Goal: Transaction & Acquisition: Purchase product/service

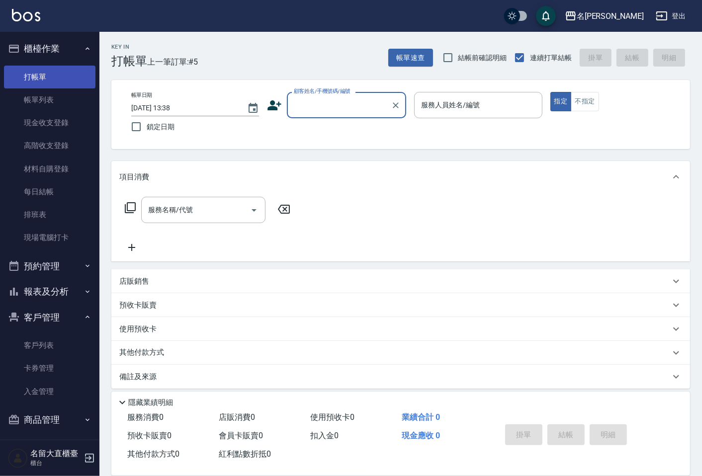
scroll to position [3, 0]
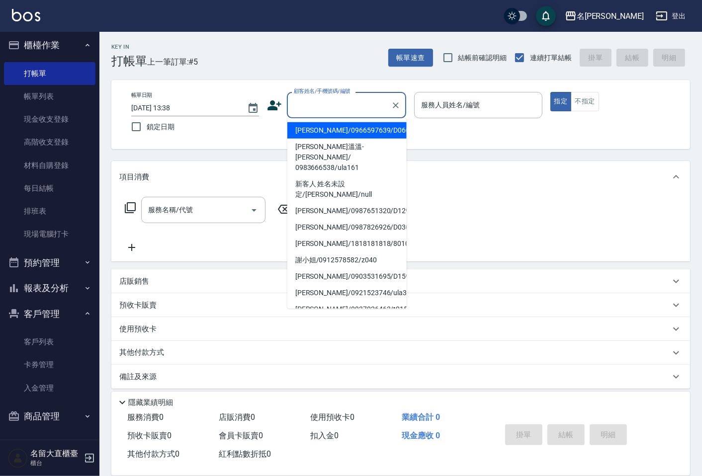
click at [347, 108] on input "顧客姓名/手機號碼/編號" at bounding box center [338, 104] width 95 height 17
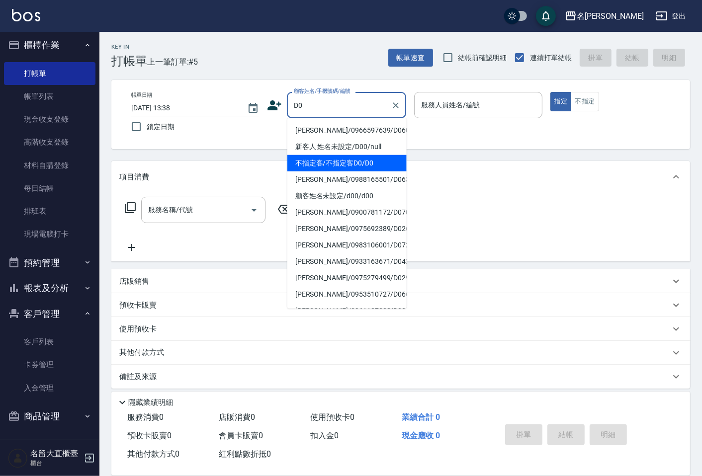
type input "不指定客/不指定客D0/D0"
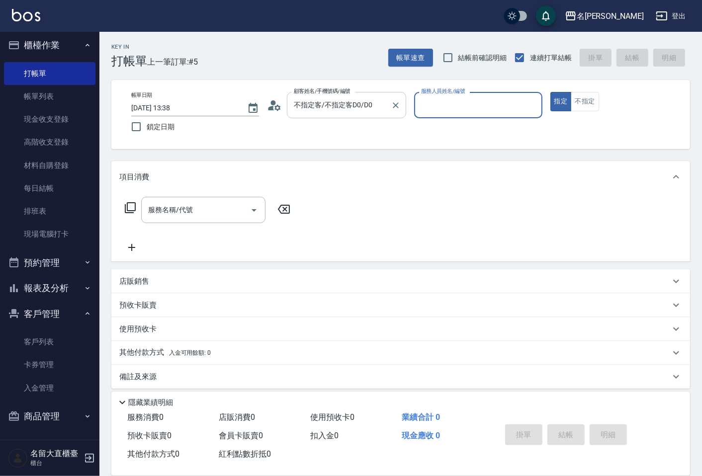
type input "[PERSON_NAME]3"
click at [550, 92] on button "指定" at bounding box center [560, 101] width 21 height 19
type button "true"
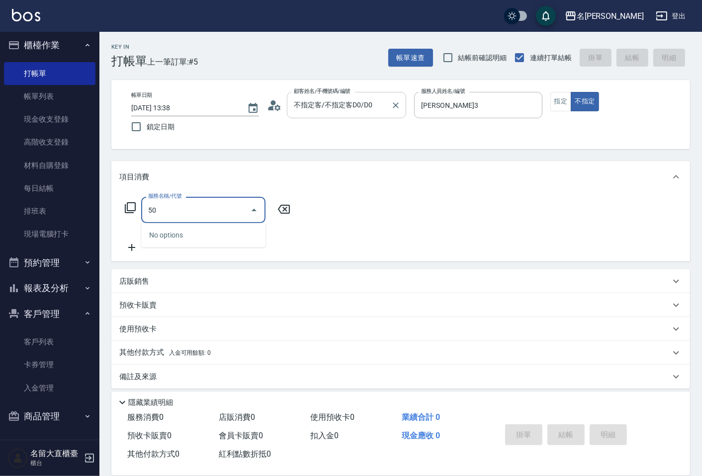
type input "5"
type input "剪髮(C級)(303)"
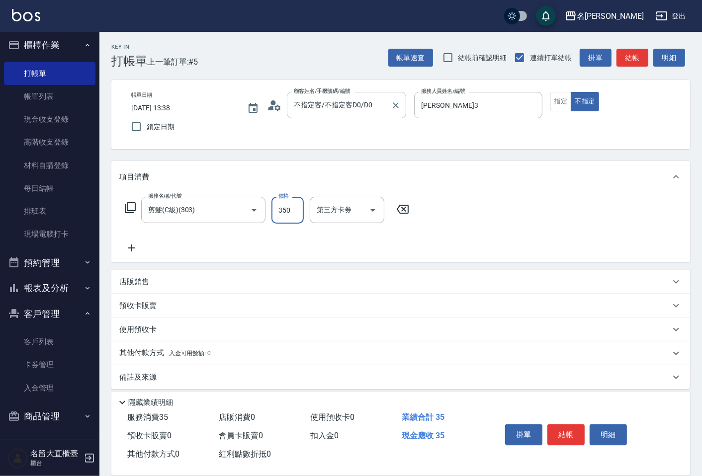
type input "350"
click at [575, 432] on button "結帳" at bounding box center [565, 435] width 37 height 21
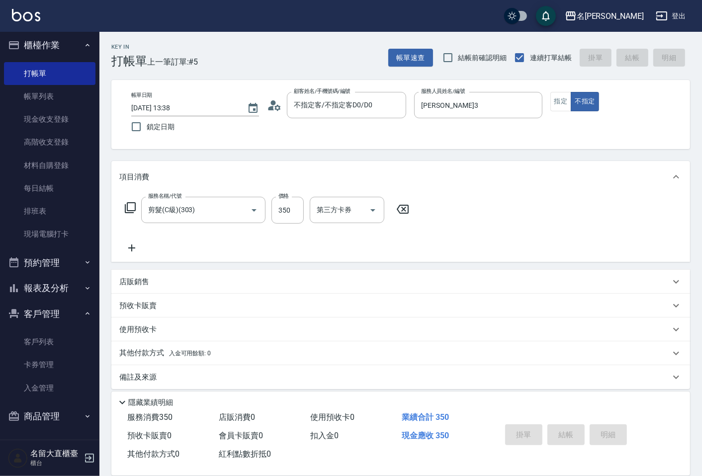
type input "[DATE] 14:22"
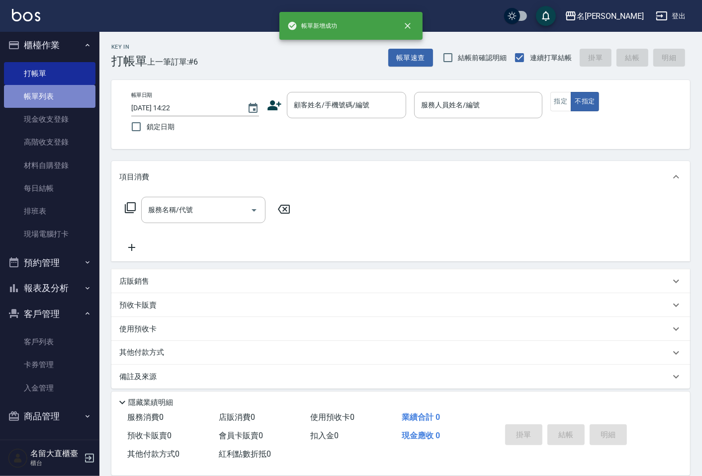
click at [70, 98] on link "帳單列表" at bounding box center [49, 96] width 91 height 23
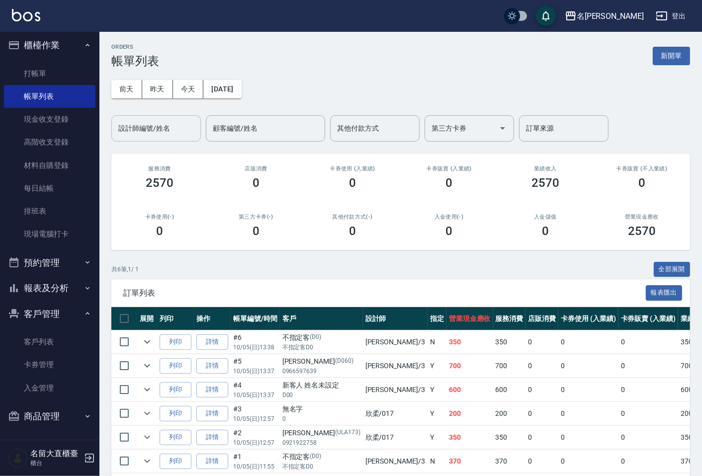
click at [168, 132] on input "設計師編號/姓名" at bounding box center [156, 128] width 81 height 17
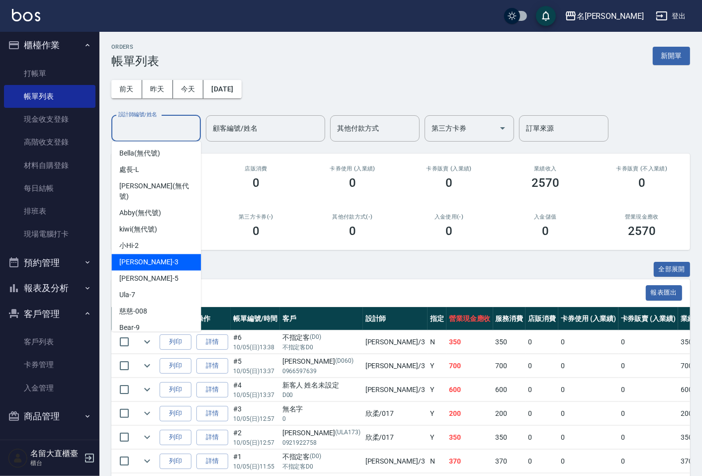
click at [157, 254] on div "[PERSON_NAME]3" at bounding box center [156, 262] width 90 height 16
type input "[PERSON_NAME]3"
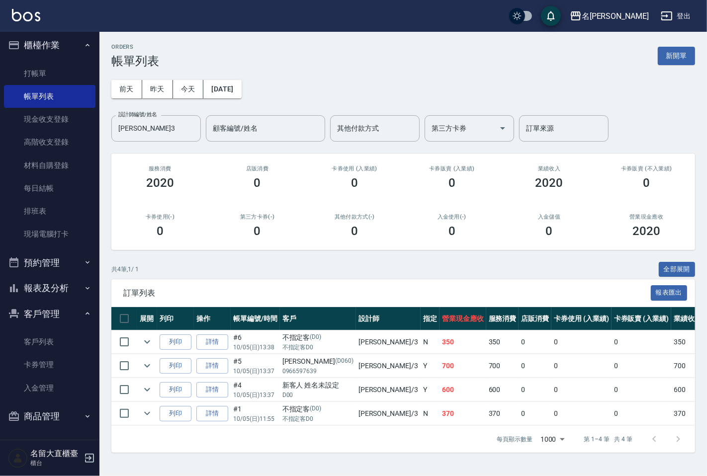
drag, startPoint x: 168, startPoint y: 229, endPoint x: 151, endPoint y: 200, distance: 33.9
click at [168, 230] on div "0" at bounding box center [160, 231] width 74 height 14
drag, startPoint x: 0, startPoint y: 6, endPoint x: 69, endPoint y: 66, distance: 90.9
click at [69, 66] on link "打帳單" at bounding box center [49, 73] width 91 height 23
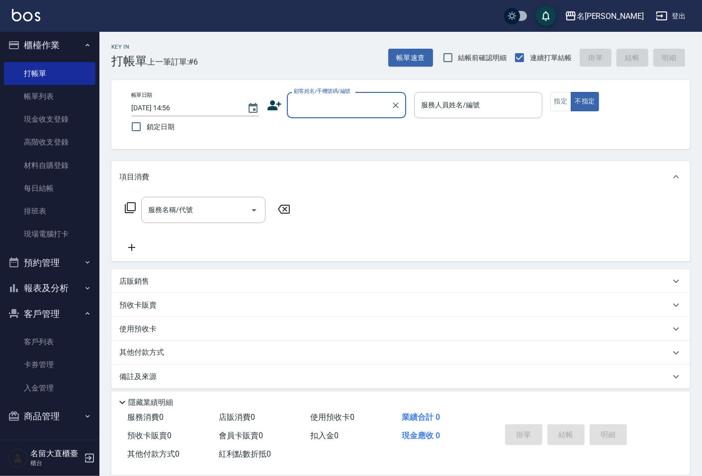
click at [318, 92] on label "顧客姓名/手機號碼/編號" at bounding box center [322, 91] width 57 height 7
click at [318, 96] on input "顧客姓名/手機號碼/編號" at bounding box center [338, 104] width 95 height 17
type input "t"
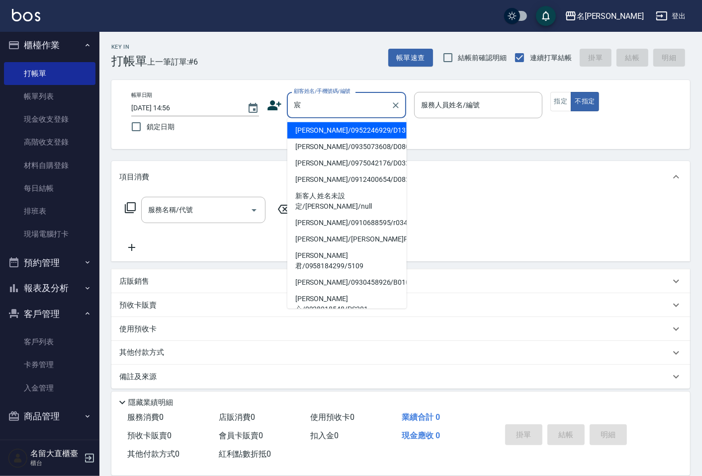
type input "[PERSON_NAME]/0952246929/D131"
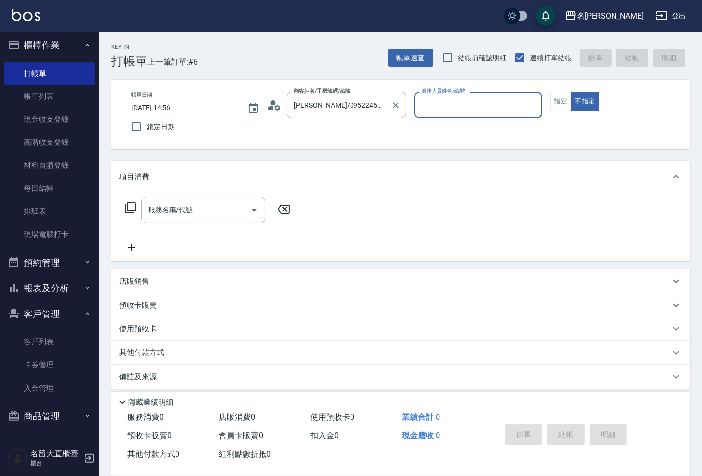
type input "[PERSON_NAME]3"
click at [571, 92] on button "不指定" at bounding box center [585, 101] width 28 height 19
type button "false"
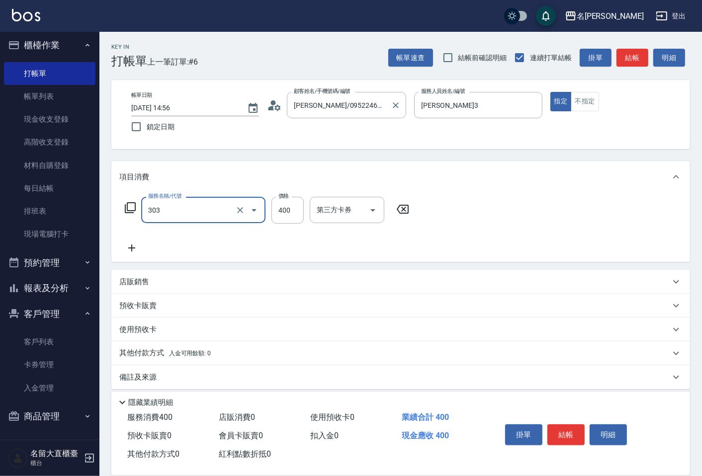
type input "剪髮(C級)(303)"
click at [629, 55] on button "結帳" at bounding box center [633, 58] width 32 height 18
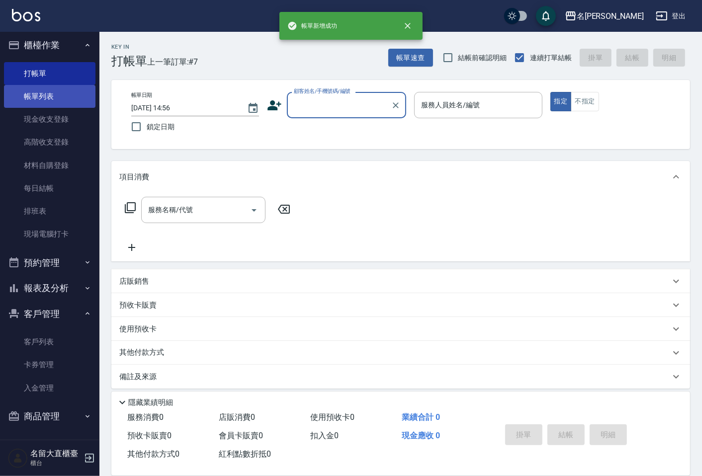
click at [58, 95] on link "帳單列表" at bounding box center [49, 96] width 91 height 23
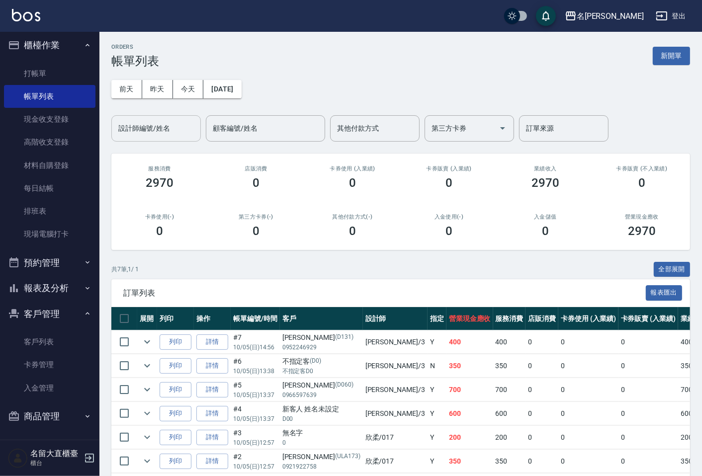
click at [162, 139] on div "設計師編號/姓名" at bounding box center [156, 128] width 90 height 26
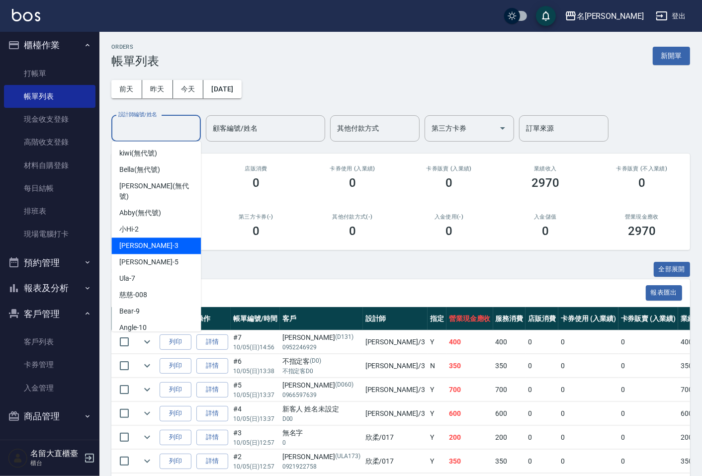
click at [147, 239] on div "[PERSON_NAME]3" at bounding box center [156, 246] width 90 height 16
type input "[PERSON_NAME]3"
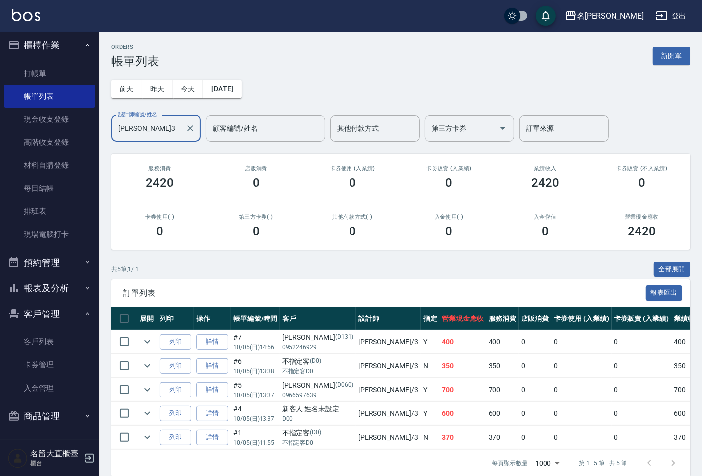
click at [32, 286] on button "報表及分析" at bounding box center [49, 288] width 91 height 26
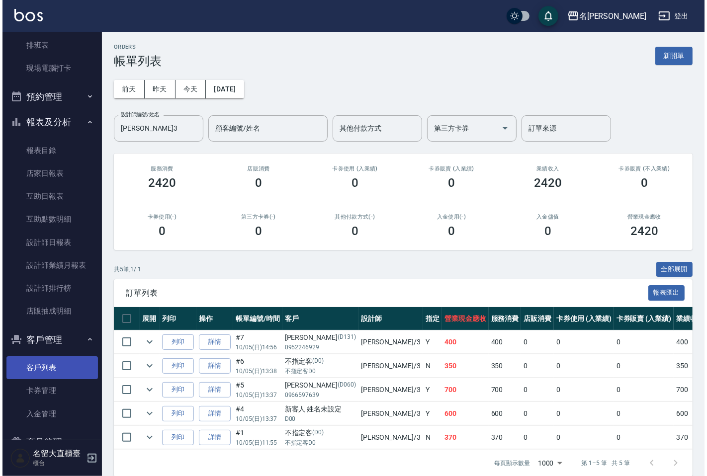
scroll to position [195, 0]
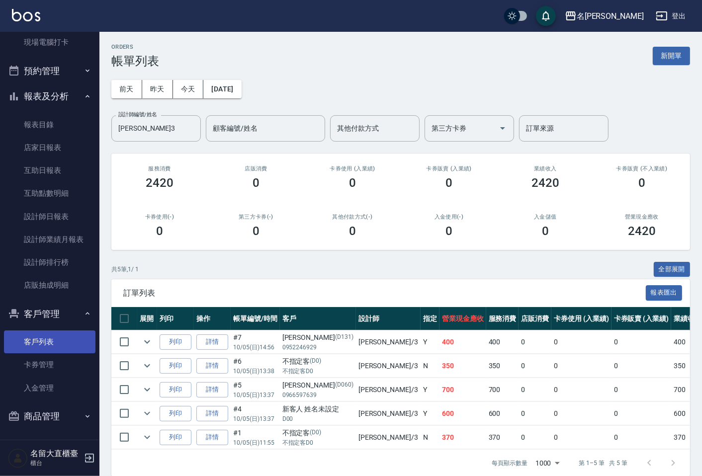
click at [48, 345] on link "客戶列表" at bounding box center [49, 342] width 91 height 23
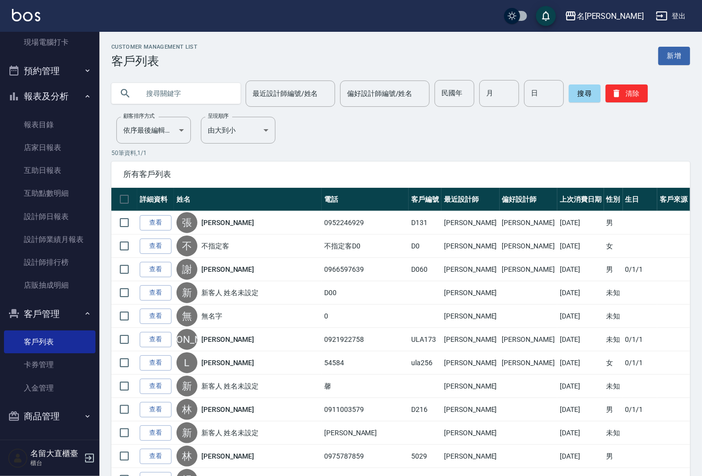
click at [176, 89] on input "text" at bounding box center [185, 93] width 93 height 27
type input "淳"
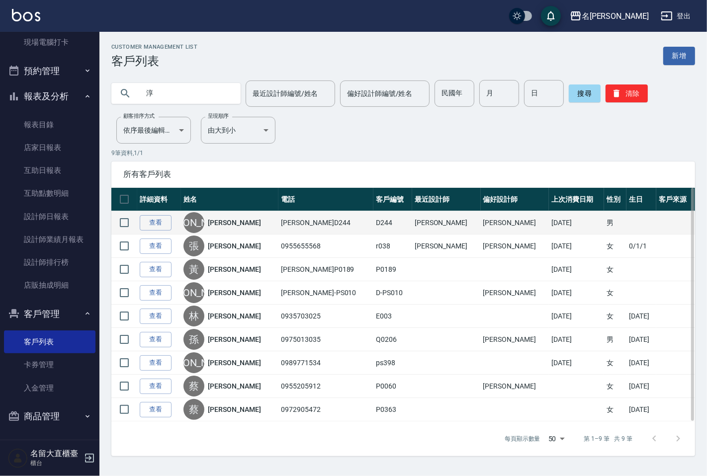
click at [228, 226] on link "[PERSON_NAME]" at bounding box center [234, 223] width 53 height 10
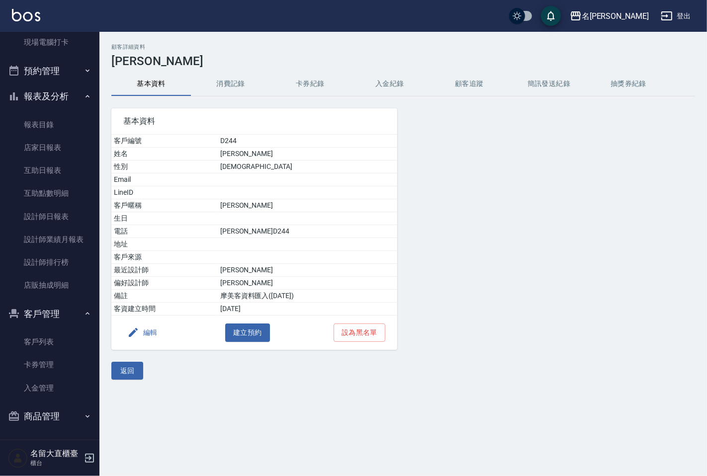
click at [148, 330] on button "編輯" at bounding box center [142, 333] width 38 height 18
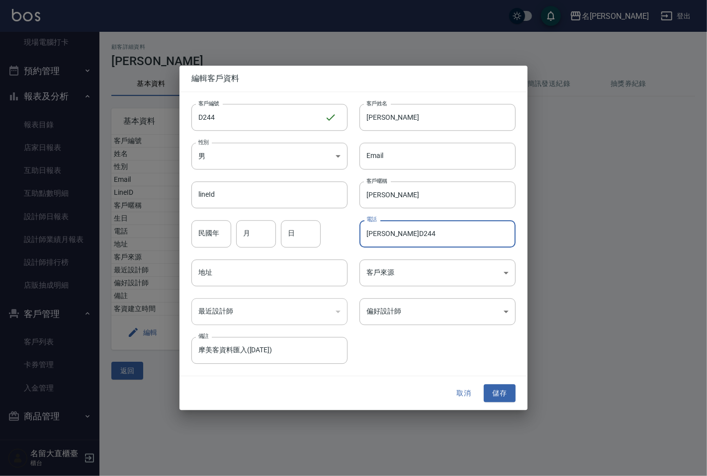
click at [401, 237] on input "[PERSON_NAME]D244" at bounding box center [438, 234] width 156 height 27
type input "0966104897"
click at [503, 388] on button "儲存" at bounding box center [500, 393] width 32 height 18
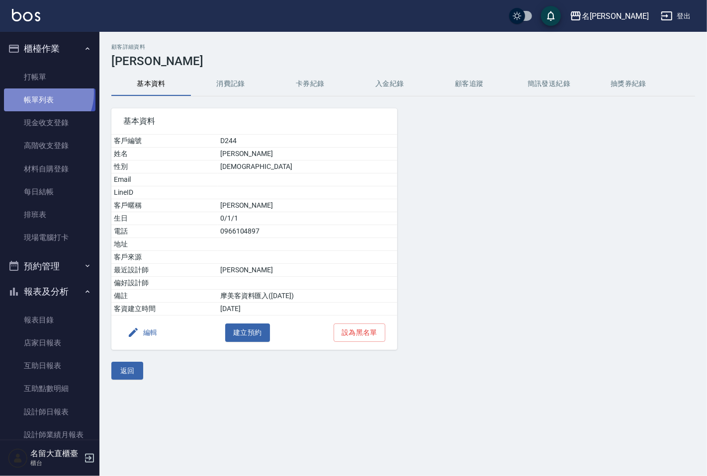
click at [40, 93] on link "帳單列表" at bounding box center [49, 100] width 91 height 23
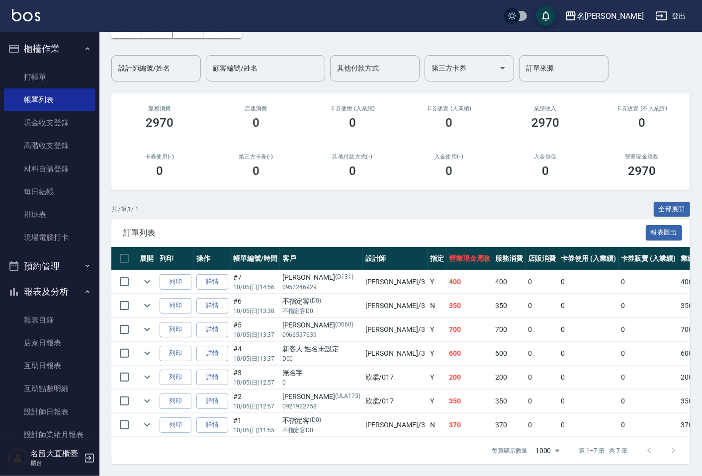
scroll to position [69, 0]
click at [221, 394] on link "詳情" at bounding box center [212, 401] width 32 height 15
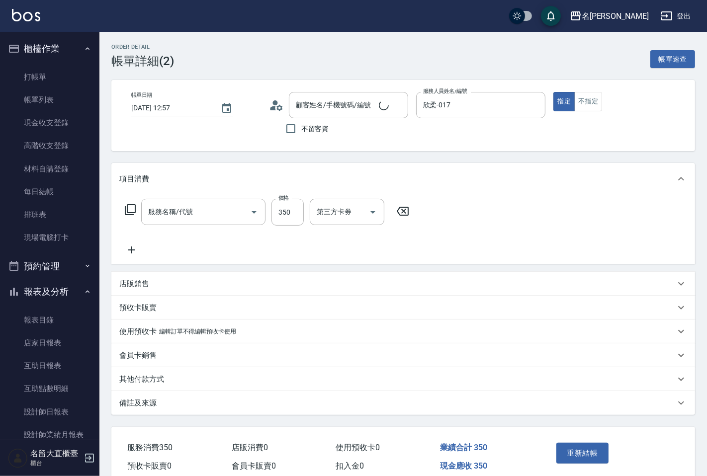
type input "[DATE] 12:57"
type input "欣柔-017"
type input "洗髮(500)"
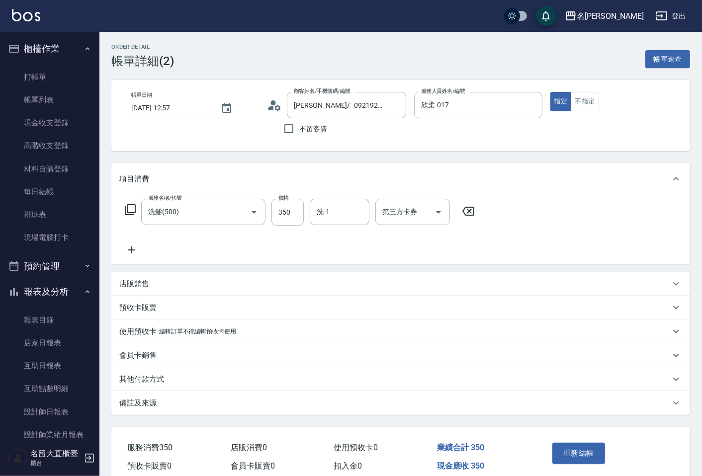
type input "[PERSON_NAME]/ 0921922758/ULA173"
click at [343, 220] on input "洗-1" at bounding box center [339, 211] width 51 height 17
click at [357, 236] on div "詩雅 -20" at bounding box center [340, 237] width 60 height 16
type input "詩雅-20"
click at [587, 445] on button "重新結帳" at bounding box center [578, 453] width 53 height 21
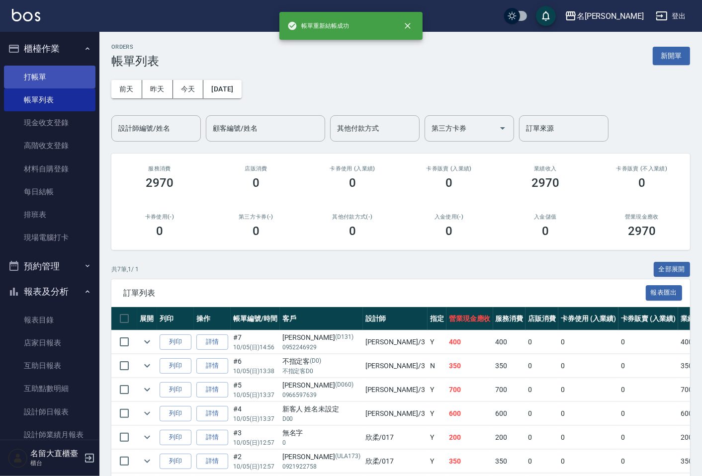
click at [77, 78] on link "打帳單" at bounding box center [49, 77] width 91 height 23
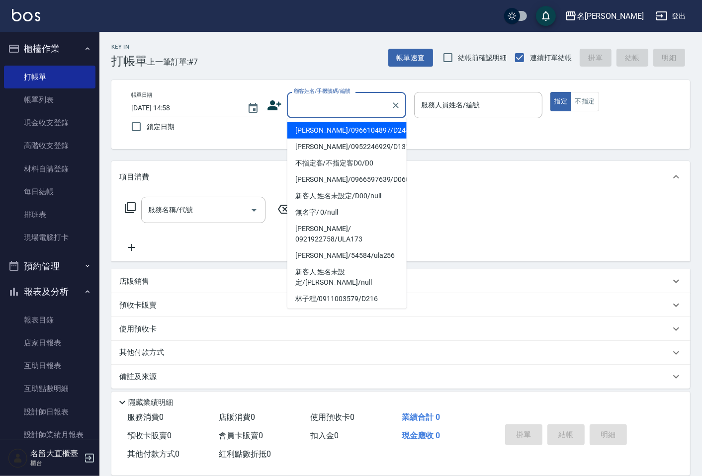
click at [324, 102] on input "顧客姓名/手機號碼/編號" at bounding box center [338, 104] width 95 height 17
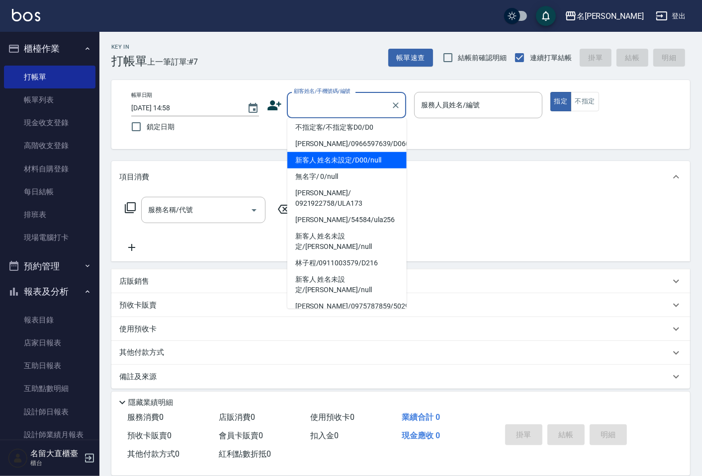
scroll to position [55, 0]
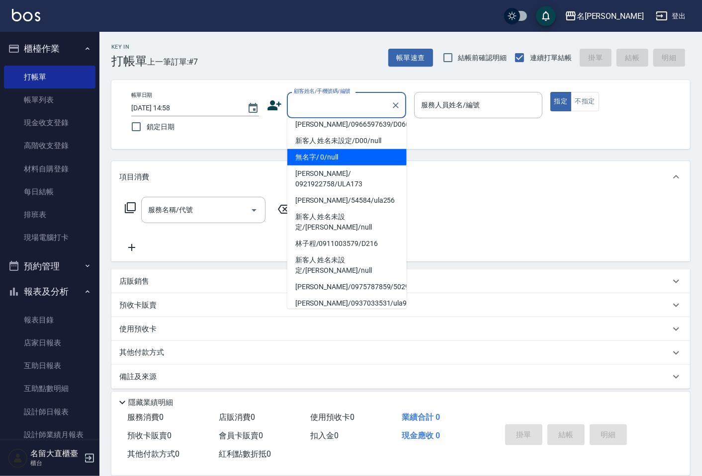
click at [326, 157] on li "無名字/ 0/null" at bounding box center [346, 157] width 119 height 16
type input "無名字/ 0/null"
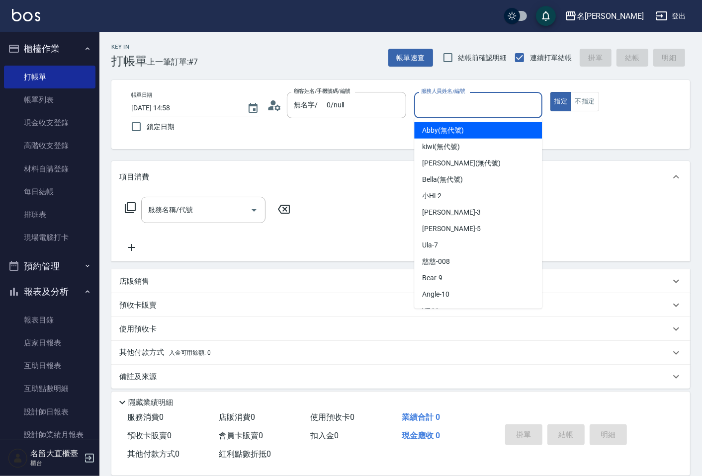
click at [429, 107] on input "服務人員姓名/編號" at bounding box center [478, 104] width 119 height 17
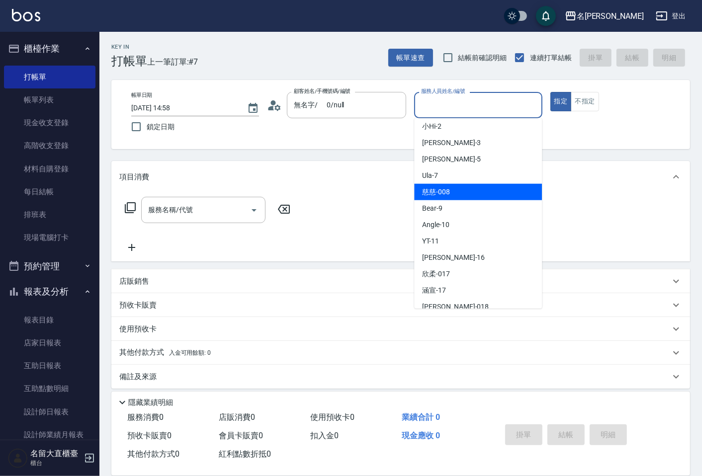
scroll to position [145, 0]
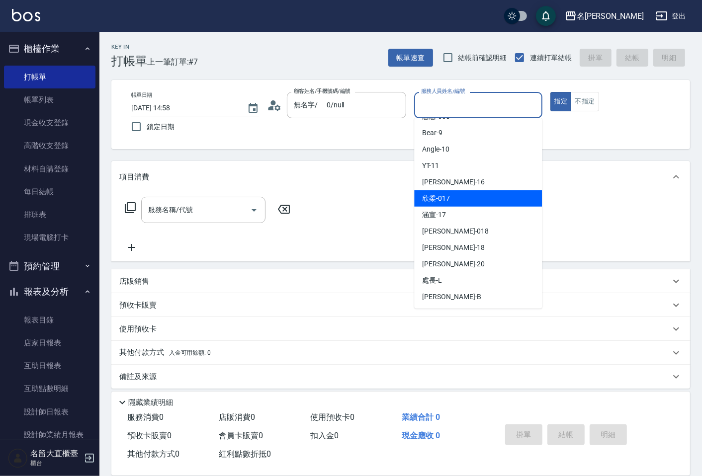
click at [436, 201] on span "欣柔 -017" at bounding box center [436, 198] width 28 height 10
type input "欣柔-017"
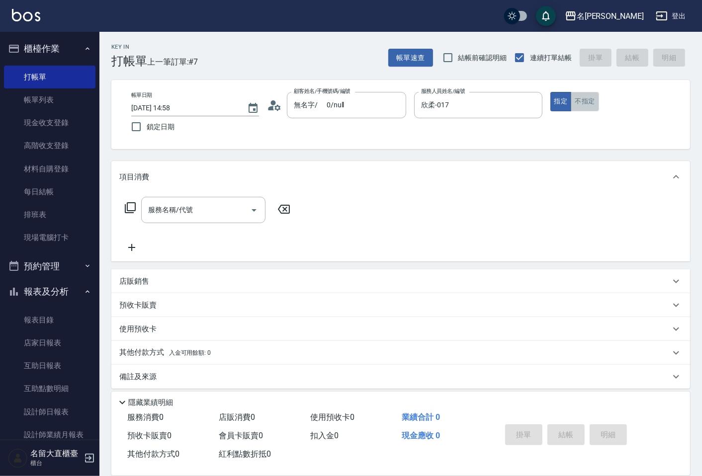
click at [573, 103] on button "不指定" at bounding box center [585, 101] width 28 height 19
click at [226, 204] on input "服務名稱/代號" at bounding box center [196, 209] width 100 height 17
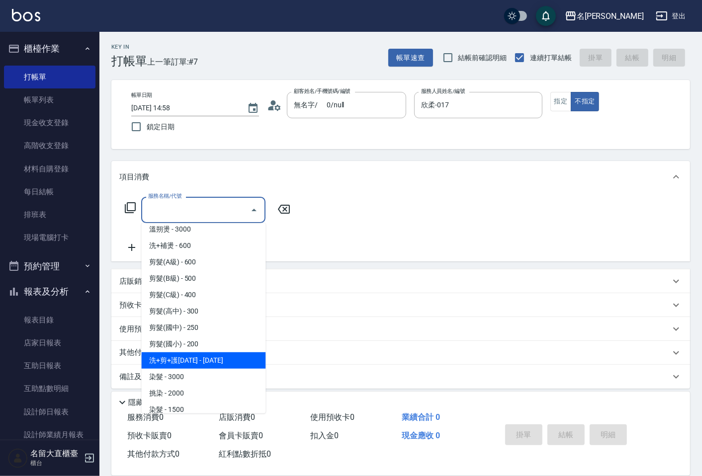
scroll to position [166, 0]
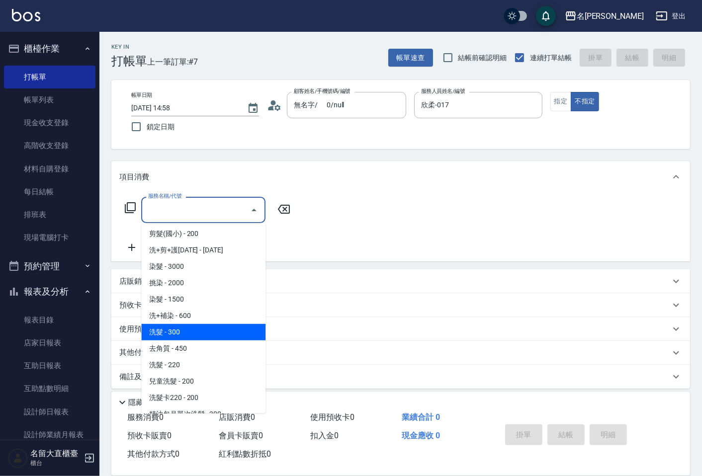
drag, startPoint x: 180, startPoint y: 336, endPoint x: 176, endPoint y: 326, distance: 11.4
click at [180, 336] on span "洗髮 - 300" at bounding box center [203, 332] width 124 height 16
type input "洗髮(500)"
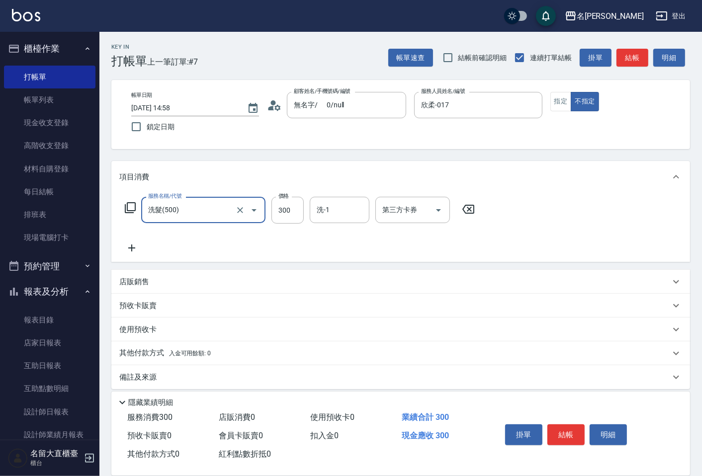
click at [134, 249] on icon at bounding box center [131, 248] width 7 height 7
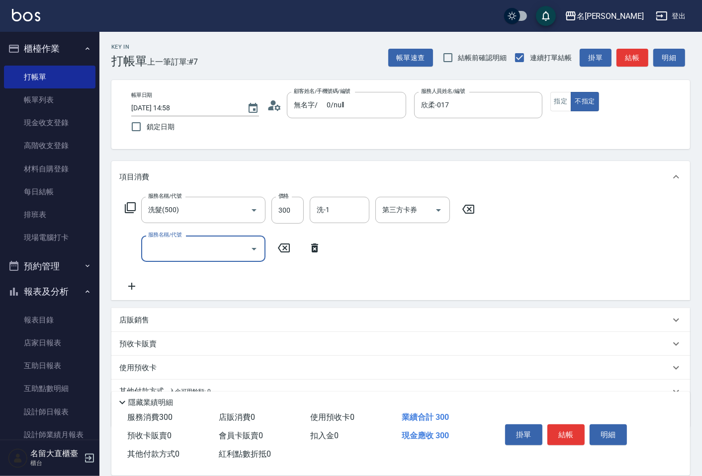
click at [157, 249] on input "服務名稱/代號" at bounding box center [196, 248] width 100 height 17
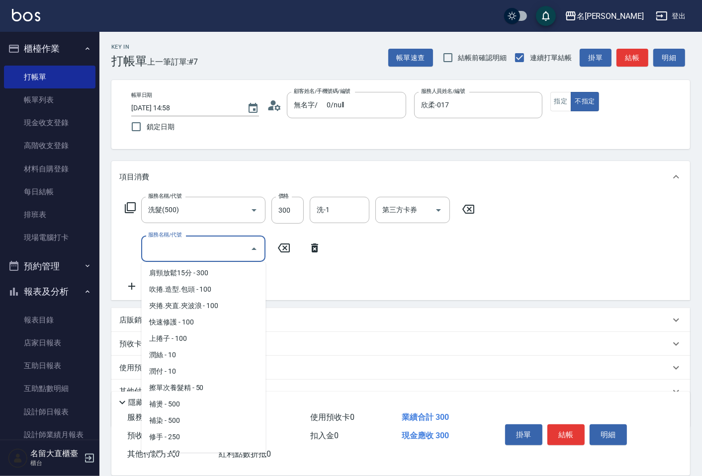
scroll to position [884, 0]
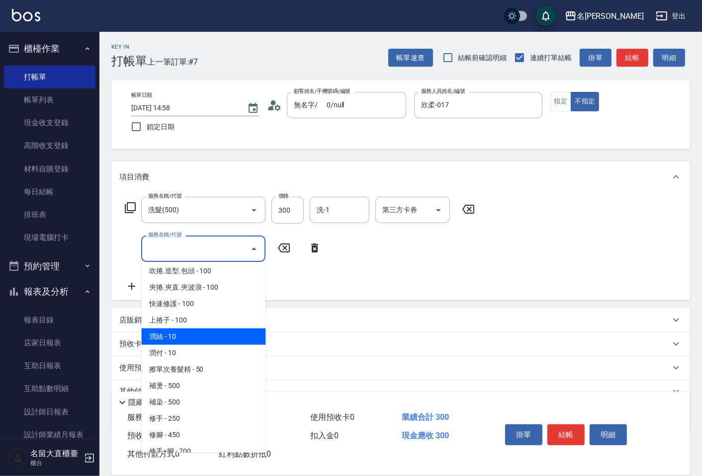
click at [175, 329] on span "潤絲 - 10" at bounding box center [203, 337] width 124 height 16
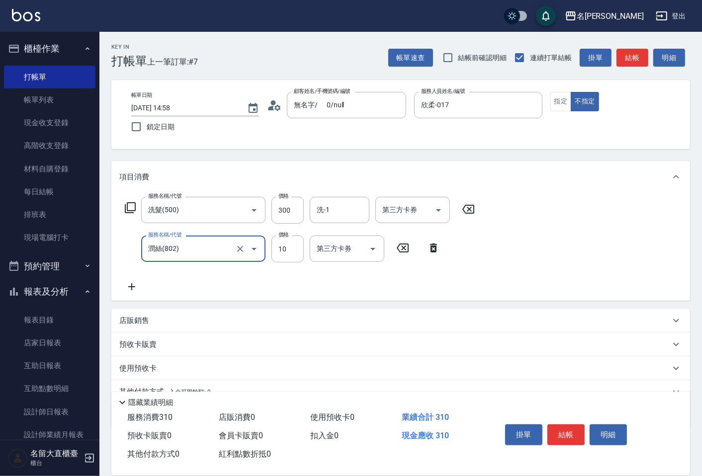
type input "潤絲(802)"
click at [292, 224] on div "服務名稱/代號 洗髮(500) 服務名稱/代號 價格 300 價格 洗-1 洗-1 第三方卡券 第三方卡券 服務名稱/代號 潤絲(802) 服務名稱/代號 價…" at bounding box center [315, 245] width 392 height 96
click at [289, 212] on input "300" at bounding box center [287, 210] width 32 height 27
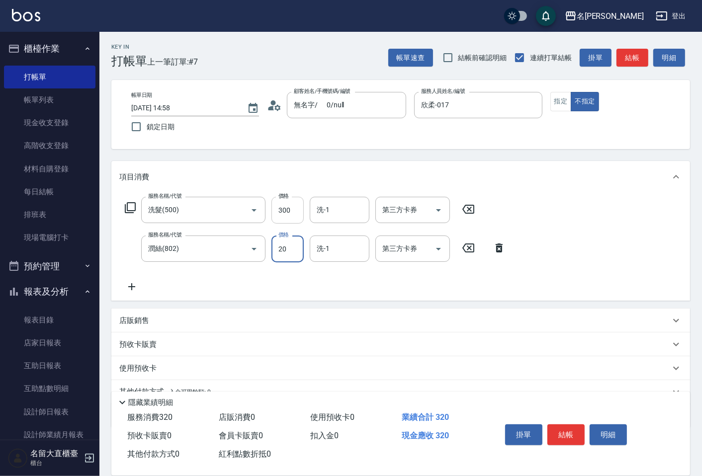
type input "20"
click at [296, 205] on input "300" at bounding box center [287, 210] width 32 height 27
click at [334, 221] on div "洗-1" at bounding box center [340, 210] width 60 height 26
type input "350"
click at [339, 234] on span "詩雅 -20" at bounding box center [349, 235] width 63 height 10
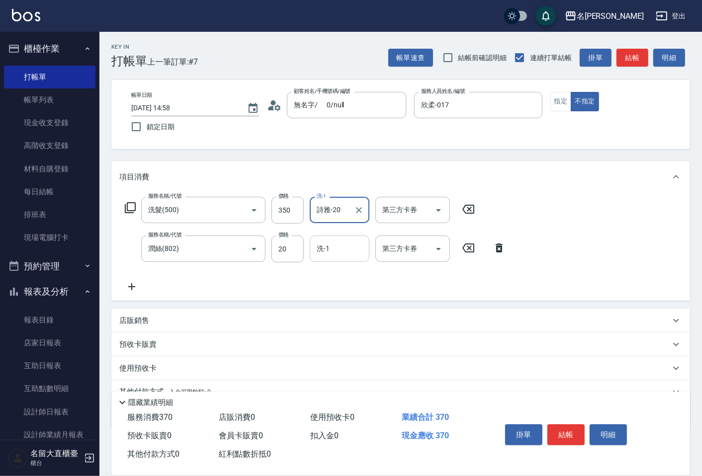
type input "詩雅-20"
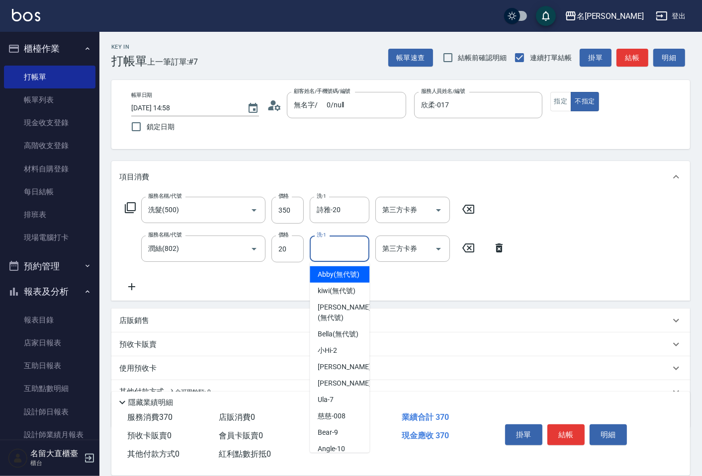
click at [331, 257] on input "洗-1" at bounding box center [339, 248] width 51 height 17
type input "2"
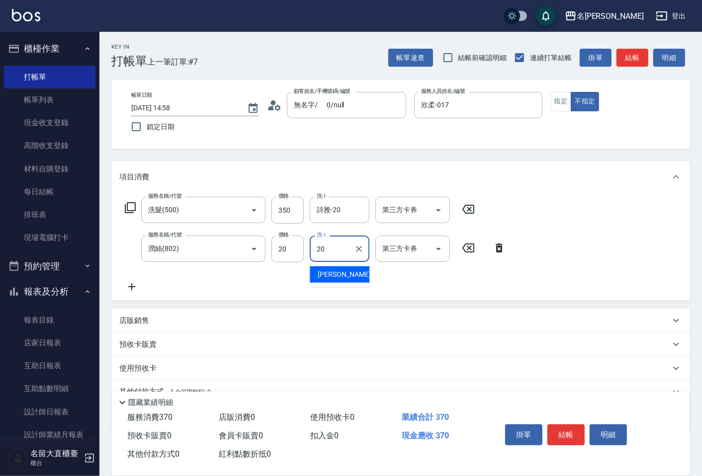
click at [345, 274] on div "詩雅 -20" at bounding box center [340, 275] width 60 height 16
type input "詩雅-20"
click at [561, 426] on button "結帳" at bounding box center [565, 435] width 37 height 21
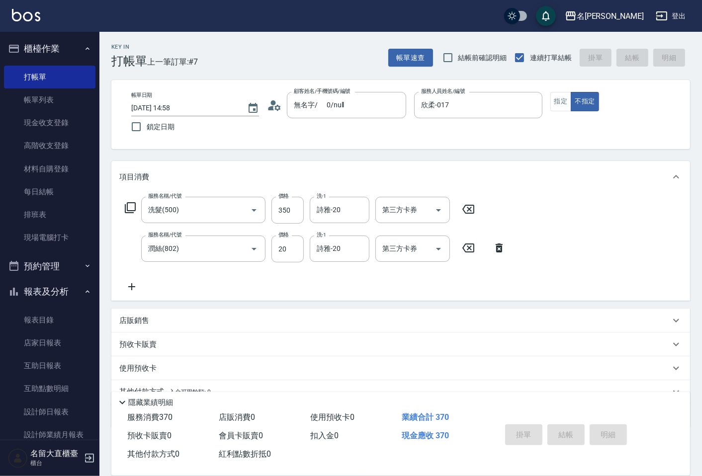
type input "[DATE] 14:59"
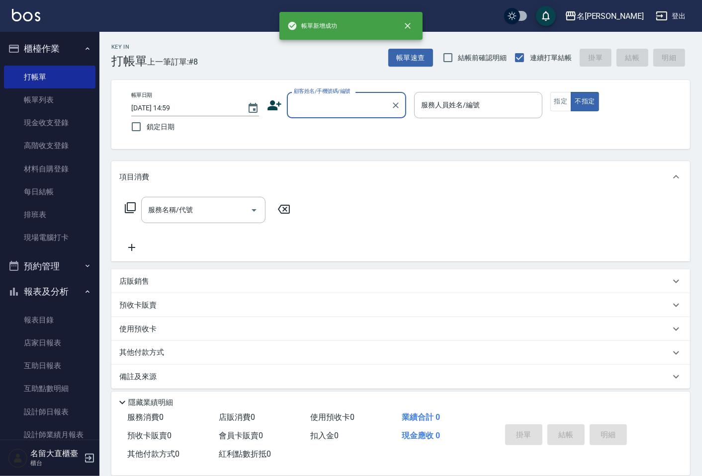
click at [341, 103] on input "顧客姓名/手機號碼/編號" at bounding box center [338, 104] width 95 height 17
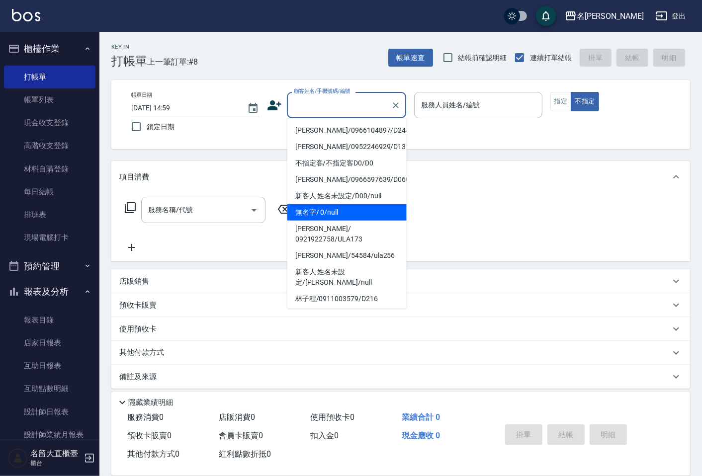
click at [339, 214] on li "無名字/ 0/null" at bounding box center [346, 212] width 119 height 16
type input "無名字/ 0/null"
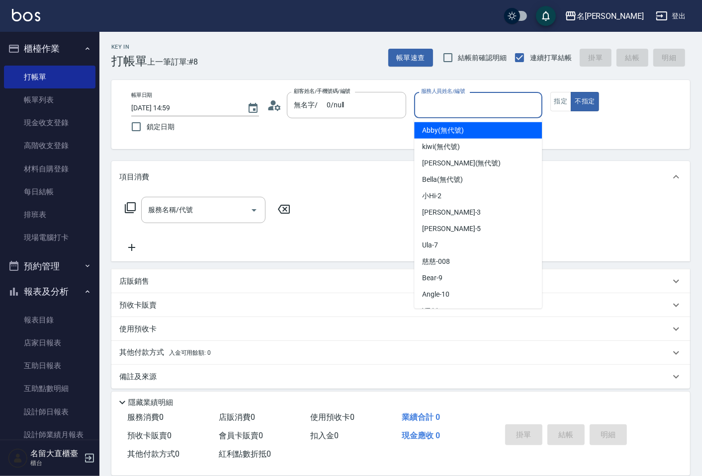
click at [432, 112] on input "服務人員姓名/編號" at bounding box center [478, 104] width 119 height 17
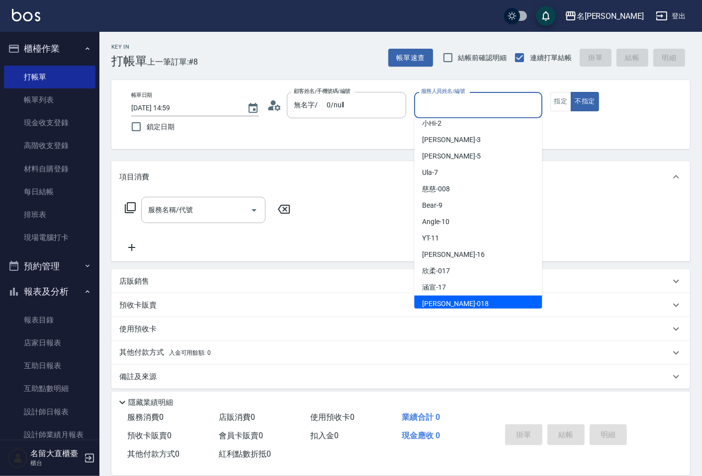
scroll to position [145, 0]
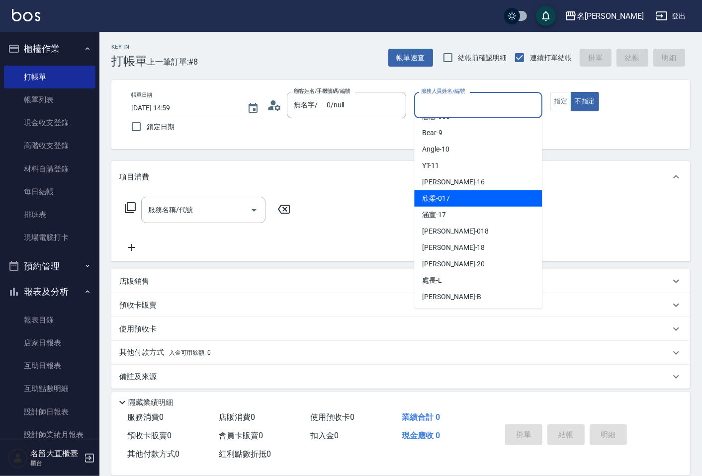
click at [466, 205] on div "欣柔 -017" at bounding box center [478, 198] width 128 height 16
type input "欣柔-017"
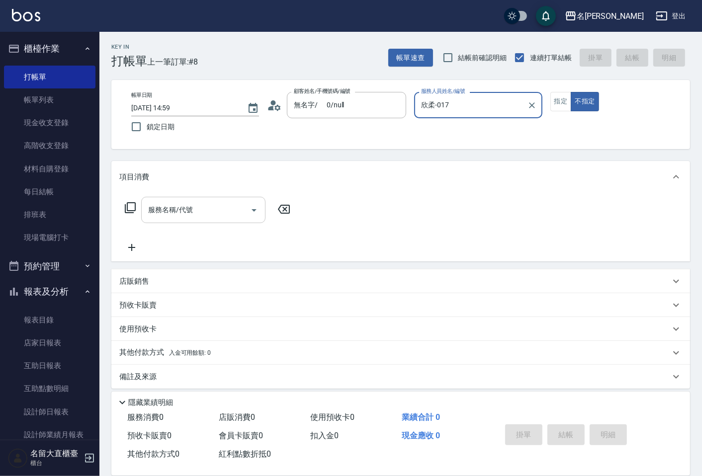
click at [197, 213] on input "服務名稱/代號" at bounding box center [196, 209] width 100 height 17
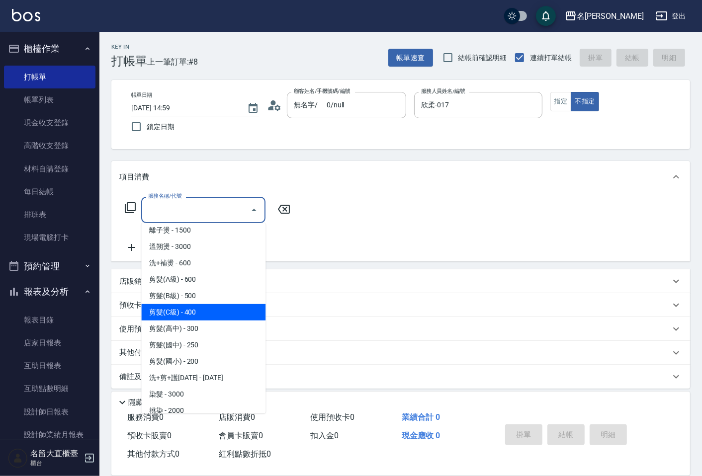
scroll to position [55, 0]
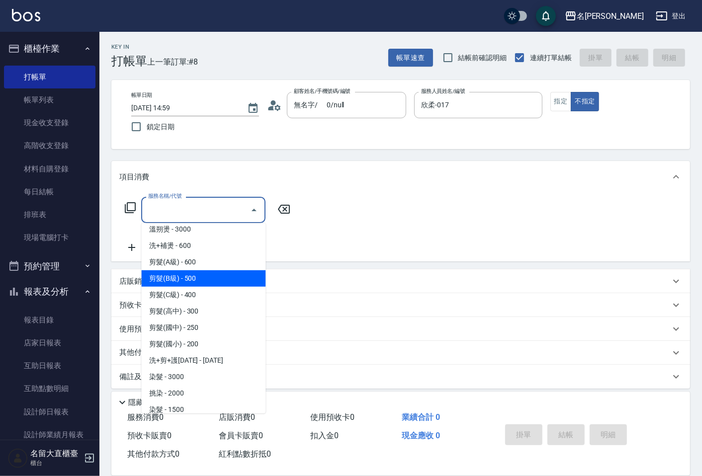
click at [172, 277] on span "剪髮(B級) - 500" at bounding box center [203, 278] width 124 height 16
type input "剪髮(B級)(302)"
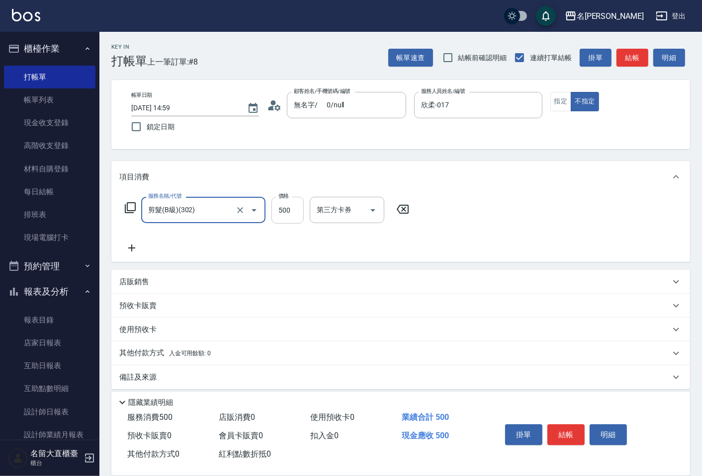
click at [287, 210] on input "500" at bounding box center [287, 210] width 32 height 27
type input "200"
click at [130, 249] on icon at bounding box center [131, 248] width 25 height 12
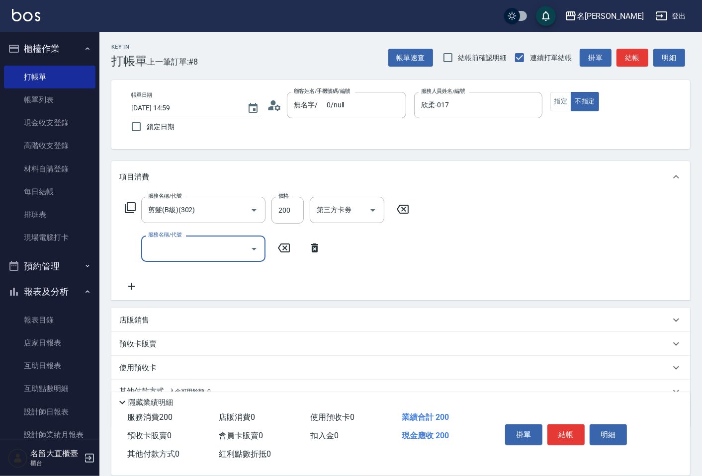
click at [144, 248] on div "服務名稱/代號" at bounding box center [203, 249] width 124 height 26
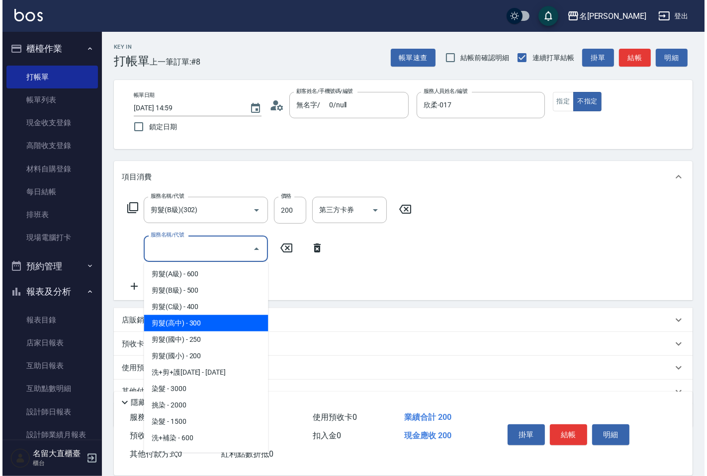
scroll to position [166, 0]
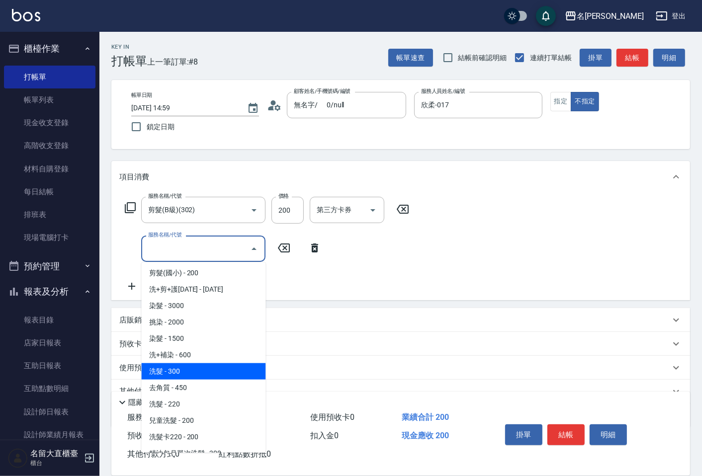
drag, startPoint x: 173, startPoint y: 373, endPoint x: 180, endPoint y: 358, distance: 17.1
click at [174, 373] on span "洗髮 - 300" at bounding box center [203, 371] width 124 height 16
type input "洗髮(500)"
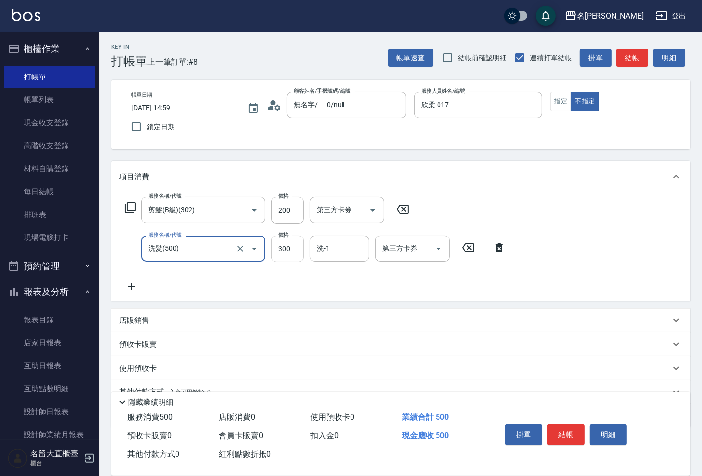
click at [285, 261] on input "300" at bounding box center [287, 249] width 32 height 27
type input "350"
click at [328, 251] on input "洗-1" at bounding box center [339, 248] width 51 height 17
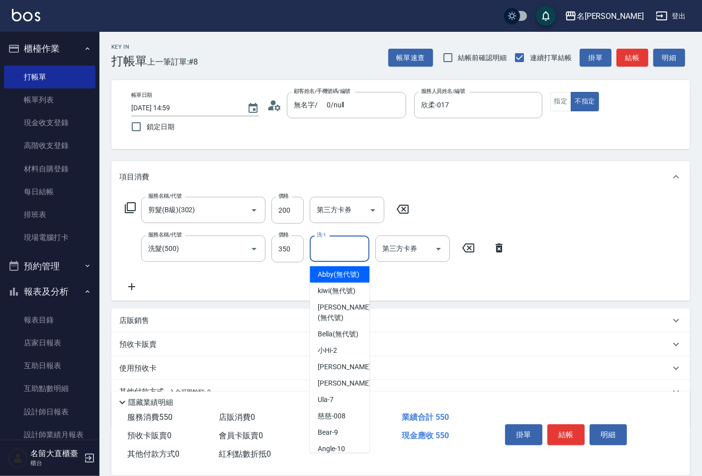
type input "2"
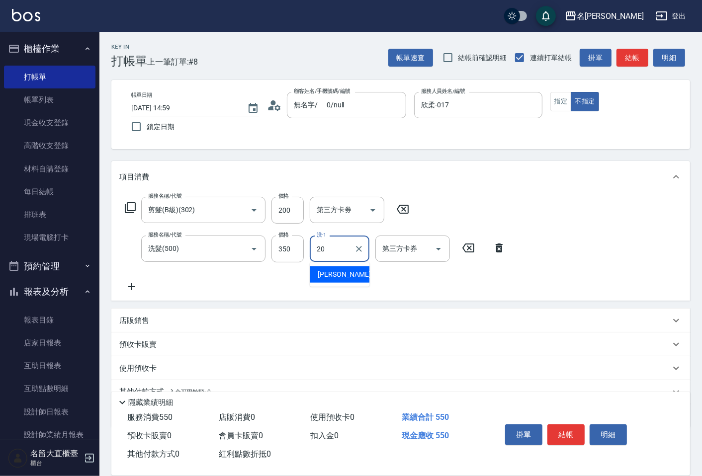
click at [343, 277] on div "詩雅 -20" at bounding box center [340, 275] width 60 height 16
type input "詩雅-20"
click at [565, 434] on button "結帳" at bounding box center [565, 435] width 37 height 21
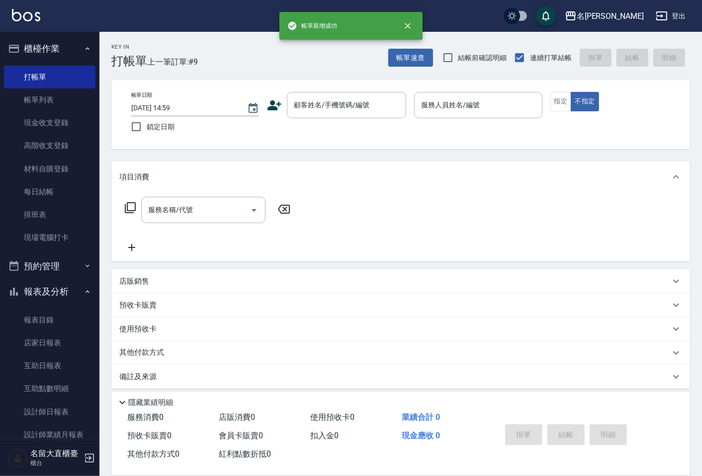
click at [274, 104] on icon at bounding box center [275, 105] width 14 height 10
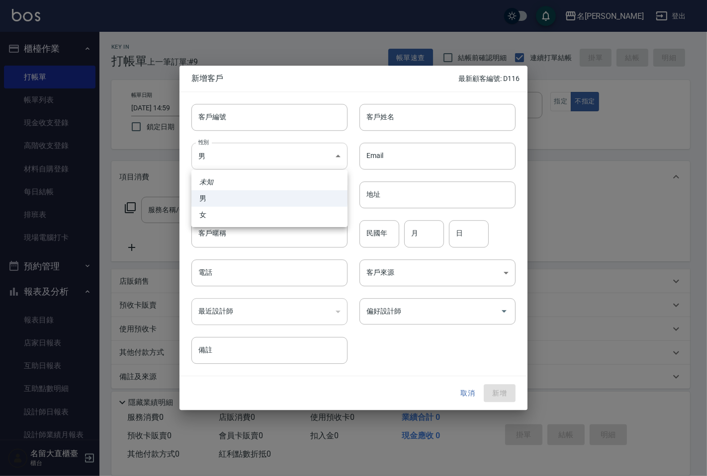
click at [309, 147] on body "名留大直 登出 櫃檯作業 打帳單 帳單列表 現金收支登錄 高階收支登錄 材料自購登錄 每日結帳 排班表 現場電腦打卡 預約管理 預約管理 單日預約紀錄 單週預…" at bounding box center [353, 241] width 707 height 483
click at [278, 207] on li "女" at bounding box center [269, 215] width 156 height 16
type input "[DEMOGRAPHIC_DATA]"
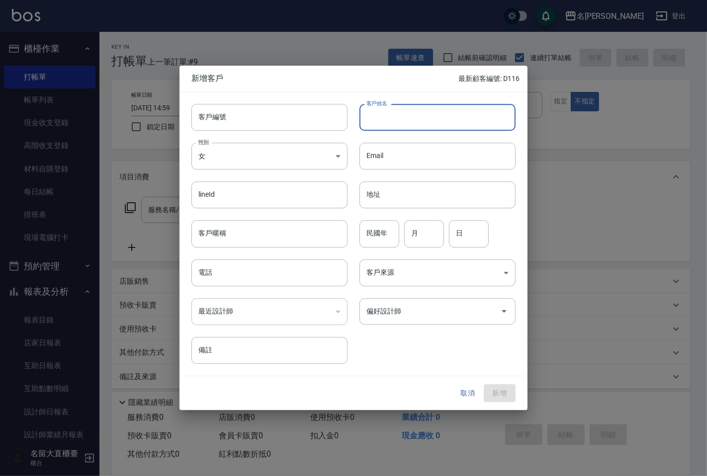
click at [400, 116] on input "客戶姓名" at bounding box center [438, 117] width 156 height 27
type input "[PERSON_NAME]"
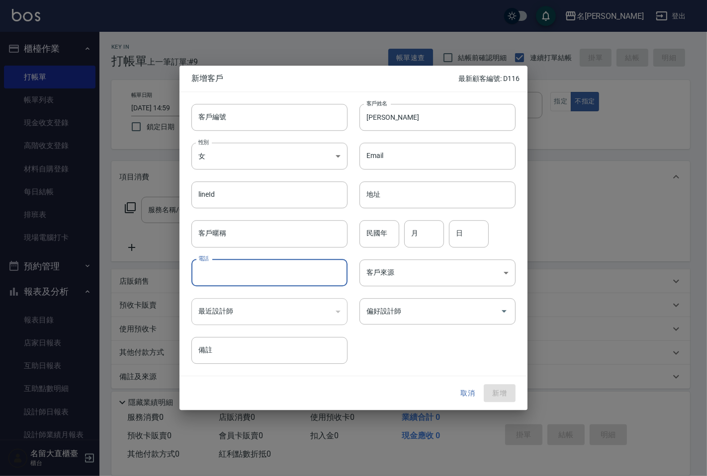
click at [250, 274] on input "電話" at bounding box center [269, 273] width 156 height 27
type input "0963808922"
click at [393, 278] on body "名留大直 登出 櫃檯作業 打帳單 帳單列表 現金收支登錄 高階收支登錄 材料自購登錄 每日結帳 排班表 現場電腦打卡 預約管理 預約管理 單日預約紀錄 單週預…" at bounding box center [353, 241] width 707 height 483
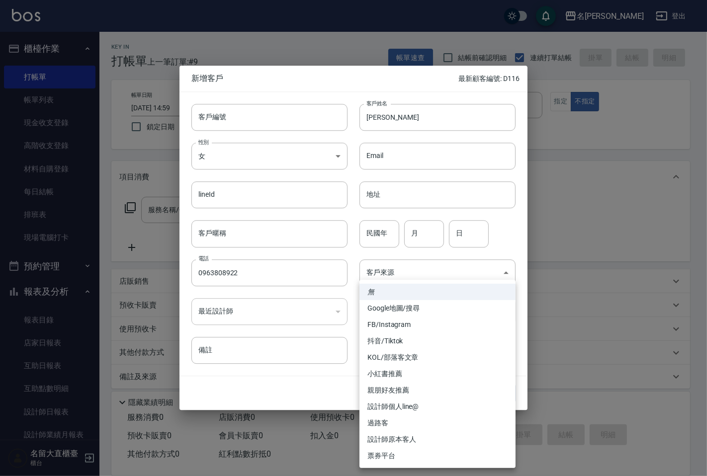
click at [270, 380] on div at bounding box center [353, 238] width 707 height 476
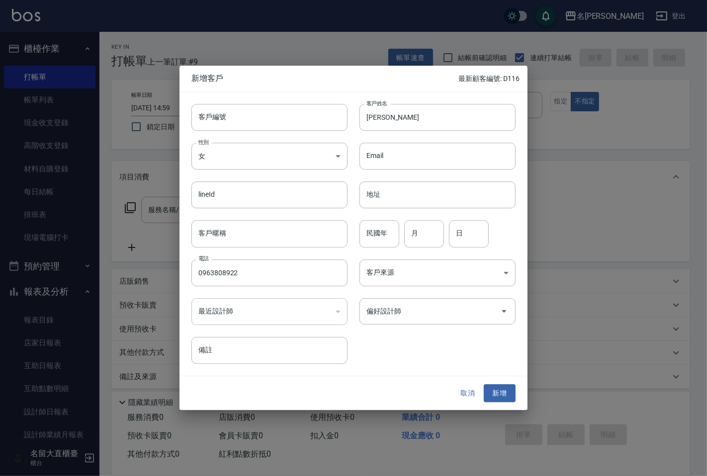
click at [281, 319] on div "​" at bounding box center [269, 311] width 156 height 27
click at [271, 309] on div "​" at bounding box center [269, 311] width 156 height 27
click at [323, 309] on div "​" at bounding box center [269, 311] width 156 height 27
click at [394, 265] on body "名留大直 登出 櫃檯作業 打帳單 帳單列表 現金收支登錄 高階收支登錄 材料自購登錄 每日結帳 排班表 現場電腦打卡 預約管理 預約管理 單日預約紀錄 單週預…" at bounding box center [353, 241] width 707 height 483
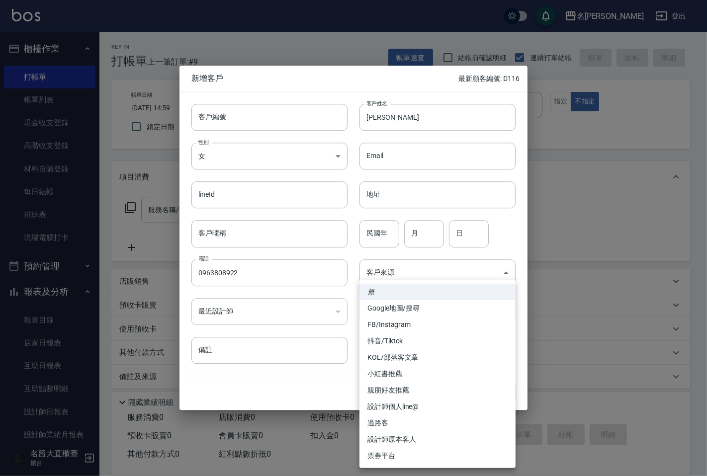
click at [331, 368] on div at bounding box center [353, 238] width 707 height 476
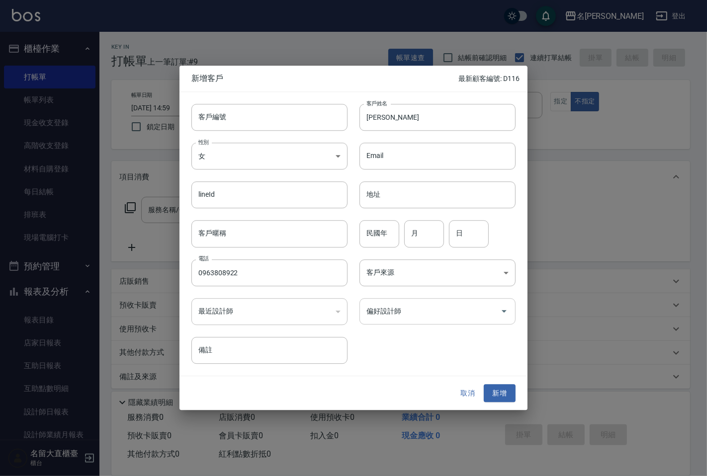
click at [398, 305] on input "偏好設計師" at bounding box center [430, 311] width 132 height 17
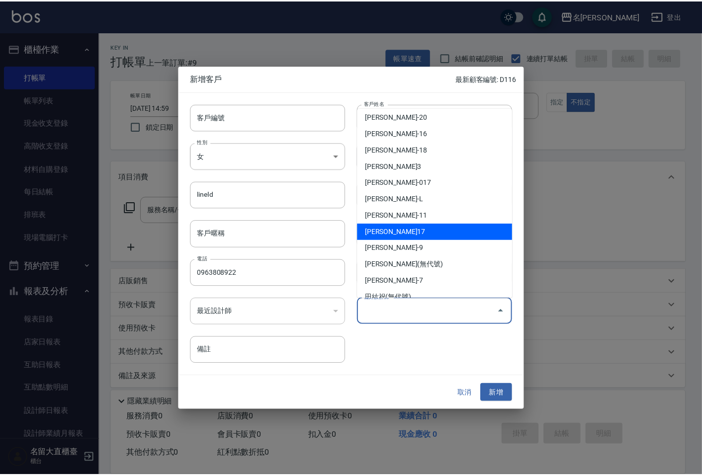
scroll to position [55, 0]
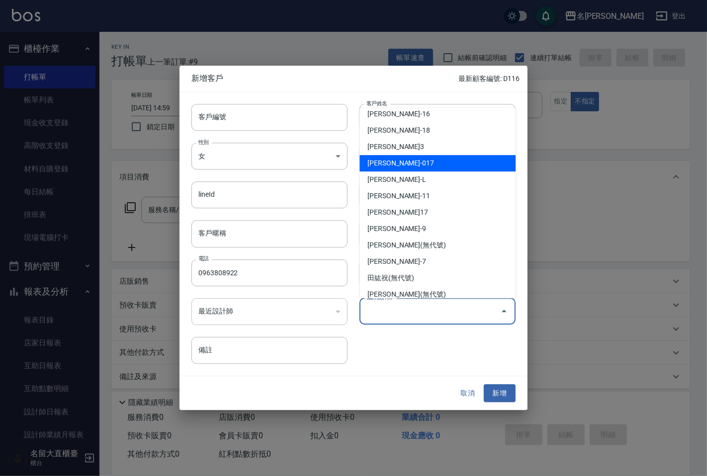
click at [396, 167] on li "[PERSON_NAME]-017" at bounding box center [438, 163] width 156 height 16
type input "[PERSON_NAME]"
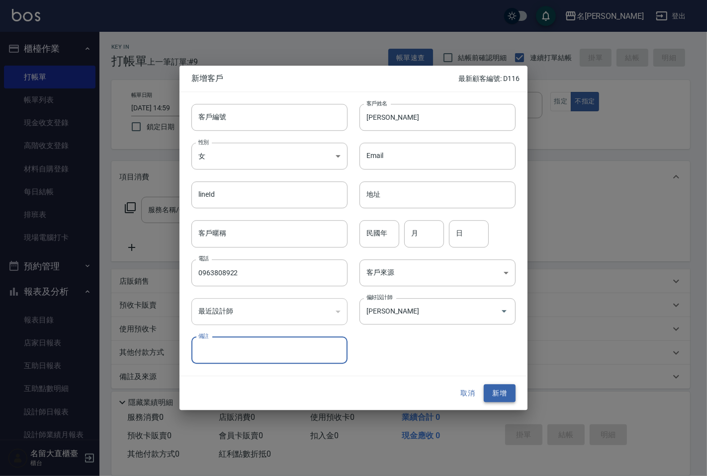
click at [504, 384] on button "新增" at bounding box center [500, 393] width 32 height 18
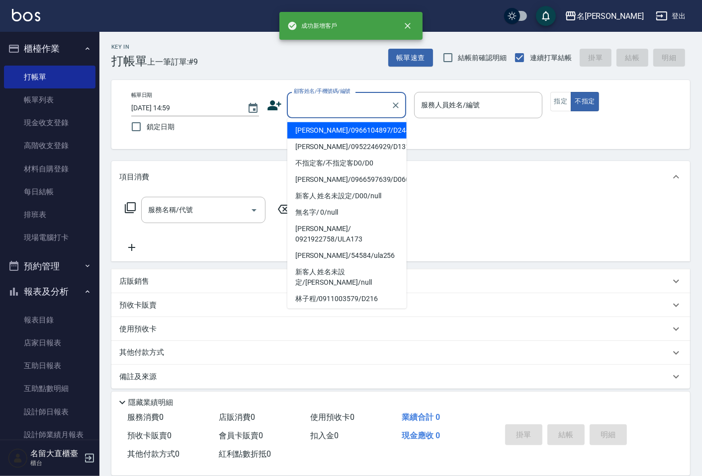
click at [366, 102] on input "顧客姓名/手機號碼/編號" at bounding box center [338, 104] width 95 height 17
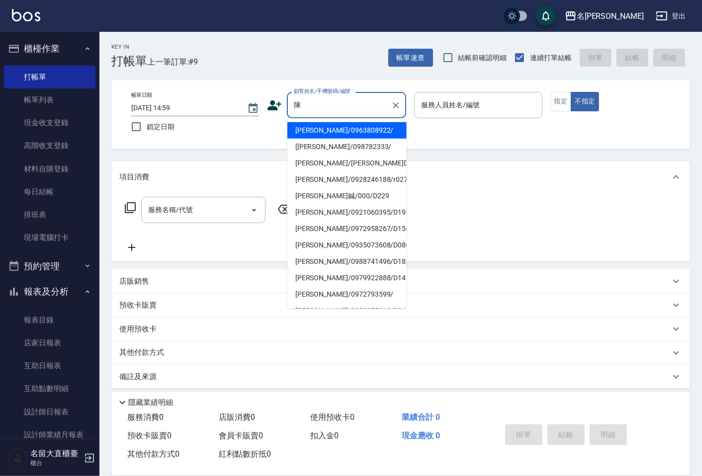
click at [360, 126] on li "[PERSON_NAME]/0963808922/" at bounding box center [346, 130] width 119 height 16
type input "[PERSON_NAME]/0963808922/"
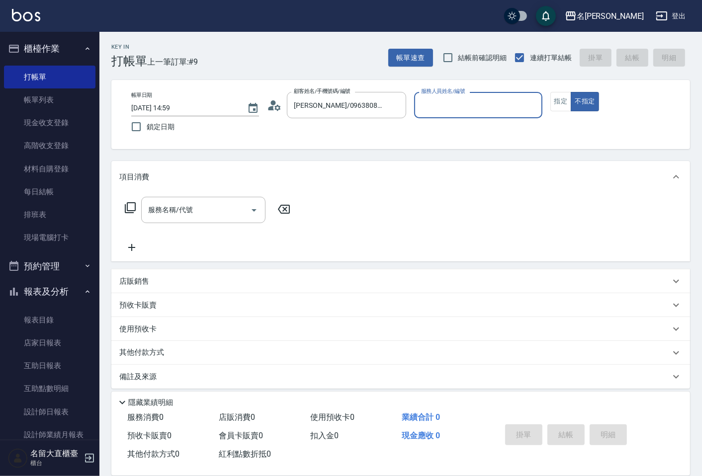
type input "欣柔-017"
click at [434, 99] on input "欣柔-017" at bounding box center [471, 104] width 104 height 17
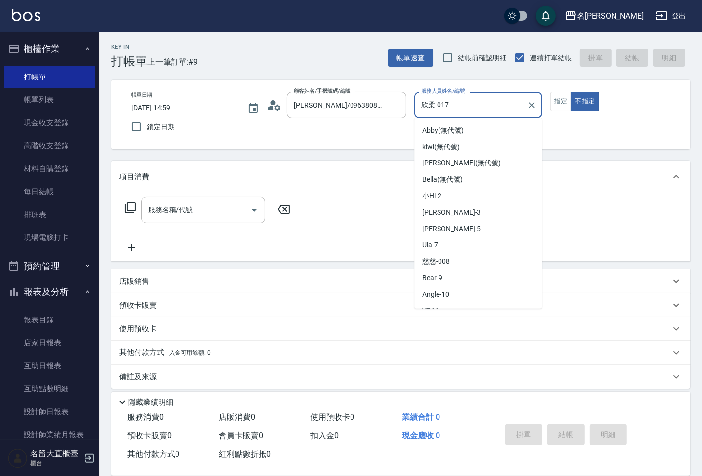
scroll to position [42, 0]
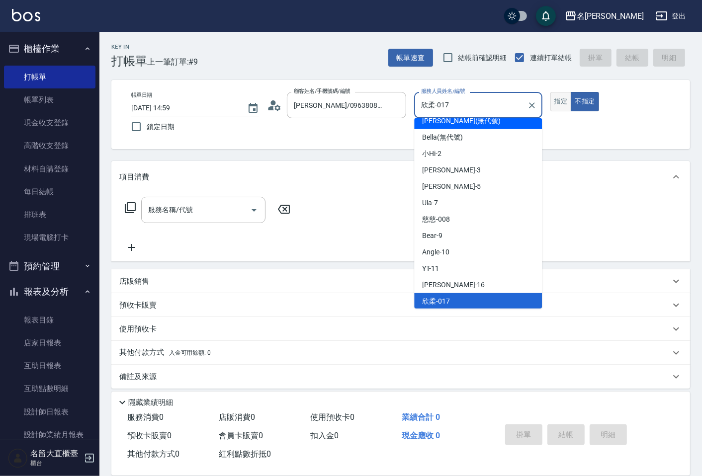
click at [567, 100] on button "指定" at bounding box center [560, 101] width 21 height 19
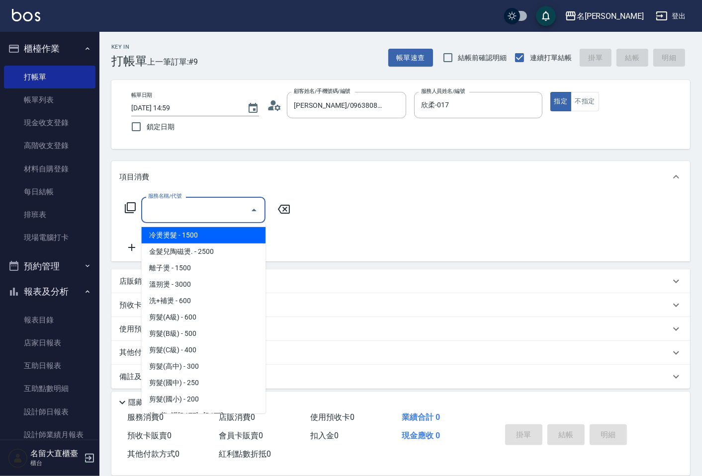
click at [202, 216] on input "服務名稱/代號" at bounding box center [196, 209] width 100 height 17
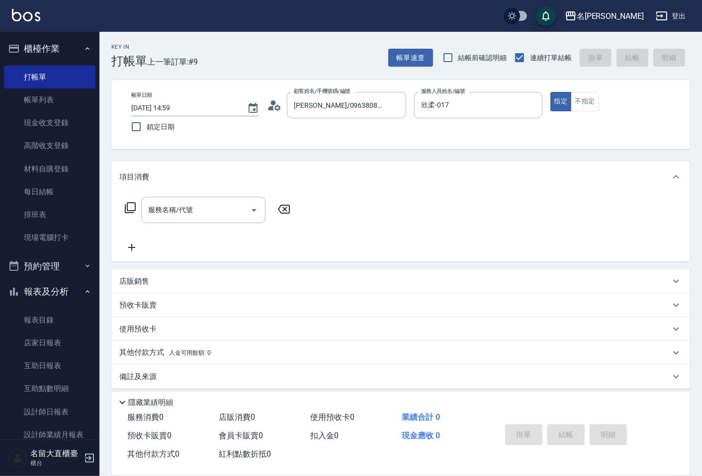
click at [598, 89] on div "帳單日期 [DATE] 14:59 鎖定日期 顧客姓名/手機號碼/編號 [PERSON_NAME]/0963808922/ 顧客姓名/手機號碼/編號 服務人員…" at bounding box center [400, 114] width 579 height 69
click at [594, 99] on button "不指定" at bounding box center [585, 101] width 28 height 19
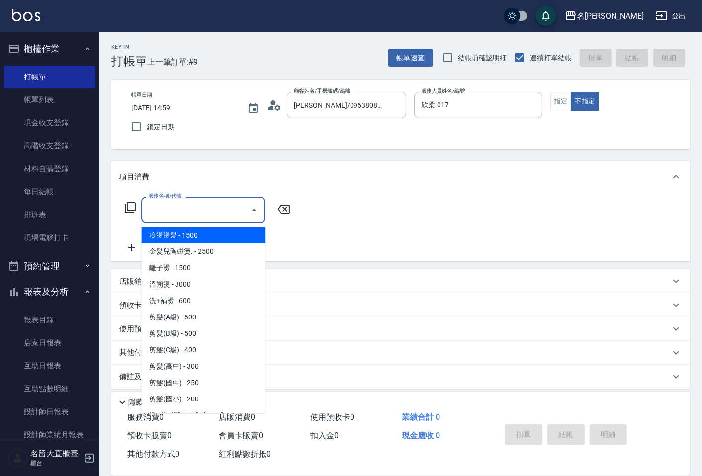
click at [206, 206] on input "服務名稱/代號" at bounding box center [196, 209] width 100 height 17
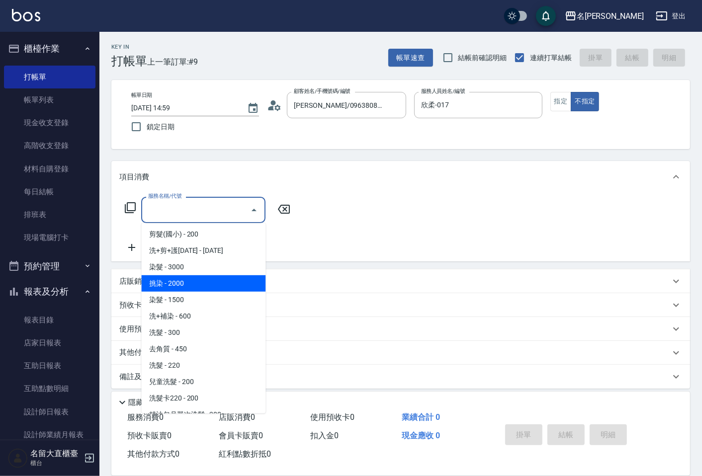
scroll to position [166, 0]
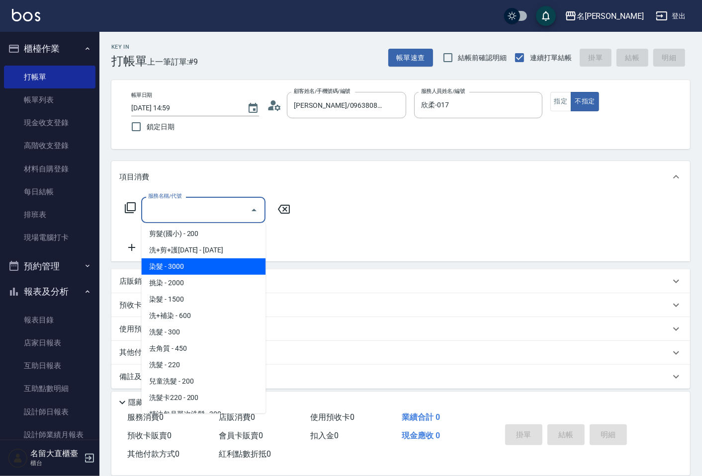
click at [167, 271] on span "染髮 - 3000" at bounding box center [203, 267] width 124 height 16
type input "染髮(400)"
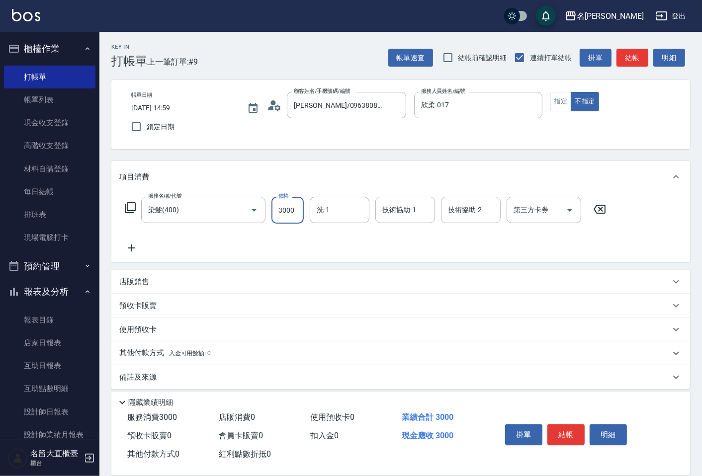
click at [292, 207] on input "3000" at bounding box center [287, 210] width 32 height 27
type input "1680"
click at [133, 247] on icon at bounding box center [131, 248] width 25 height 12
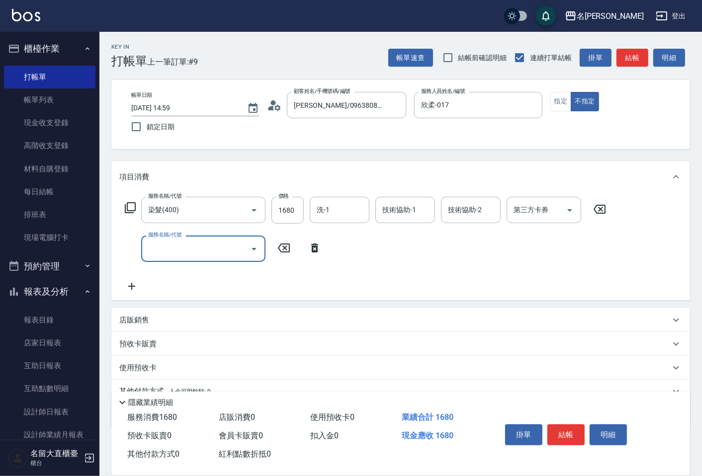
click at [153, 247] on input "服務名稱/代號" at bounding box center [196, 248] width 100 height 17
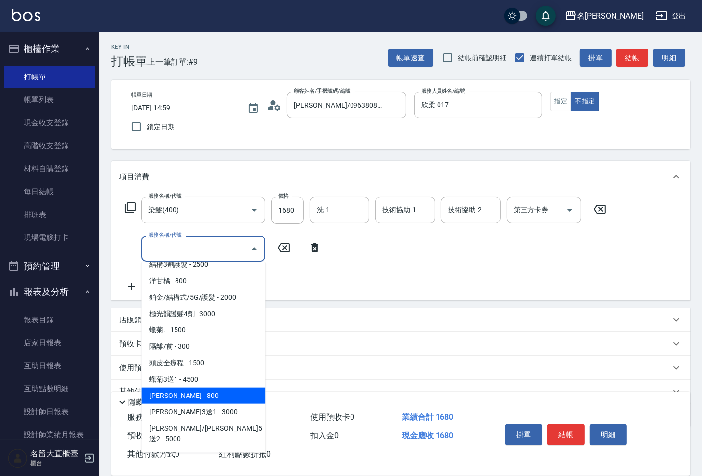
scroll to position [466, 0]
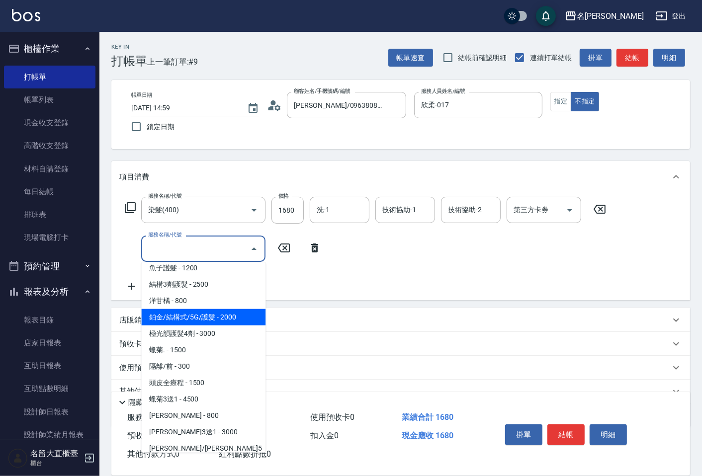
click at [180, 314] on span "鉑金/結構式/5G/護髮 - 2000" at bounding box center [203, 317] width 124 height 16
type input "鉑金/結構式/5G/護髮(605)"
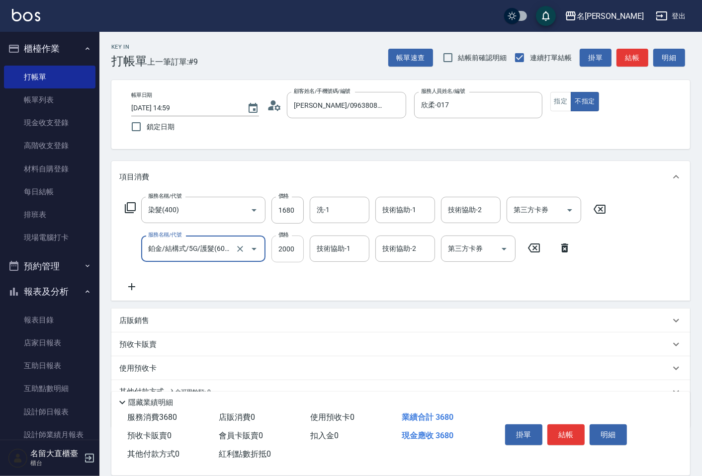
click at [289, 242] on input "2000" at bounding box center [287, 249] width 32 height 27
type input "1000"
click at [131, 285] on icon at bounding box center [131, 286] width 7 height 7
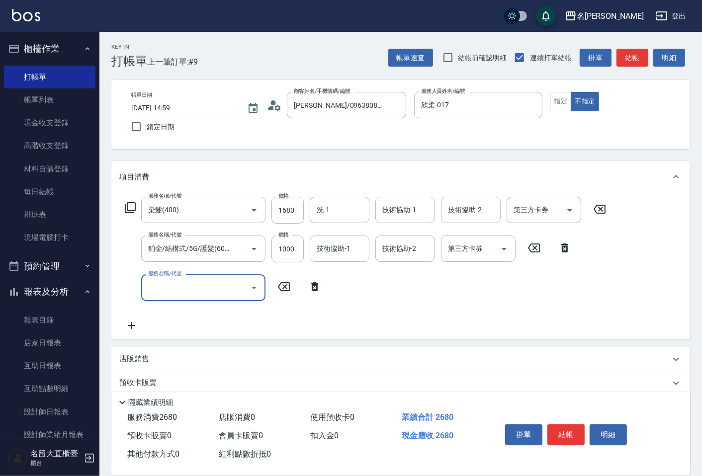
click at [407, 310] on div "服務名稱/代號 染髮(400) 服務名稱/代號 價格 1680 價格 洗-1 洗-1 技術協助-1 技術協助-1 技術協助-2 技術協助-2 第三方卡券 第三…" at bounding box center [365, 264] width 493 height 134
click at [557, 431] on button "結帳" at bounding box center [565, 435] width 37 height 21
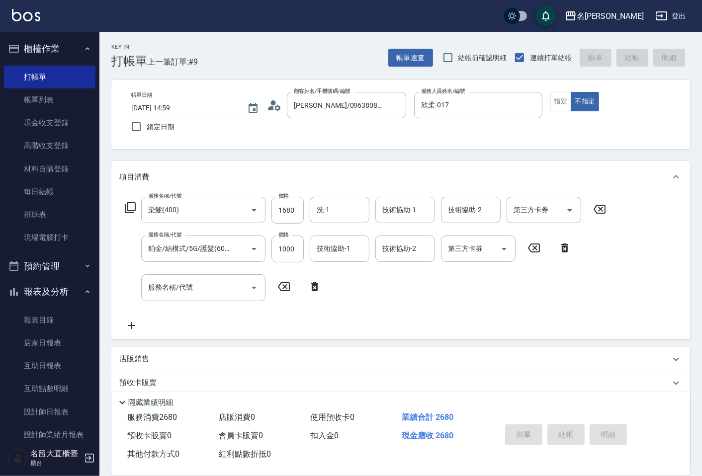
type input "[DATE] 15:01"
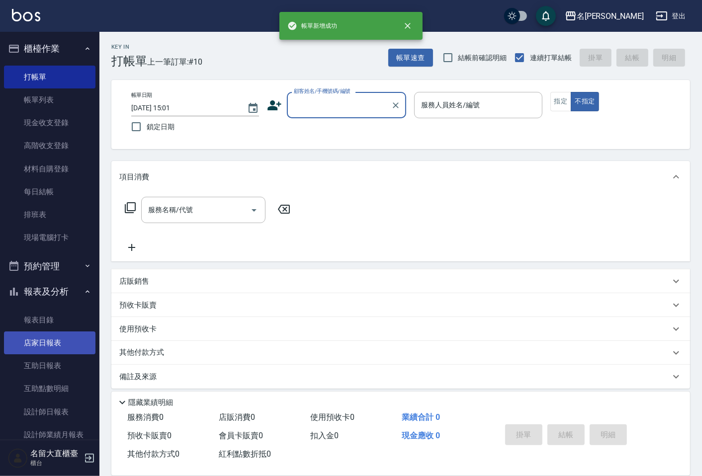
scroll to position [110, 0]
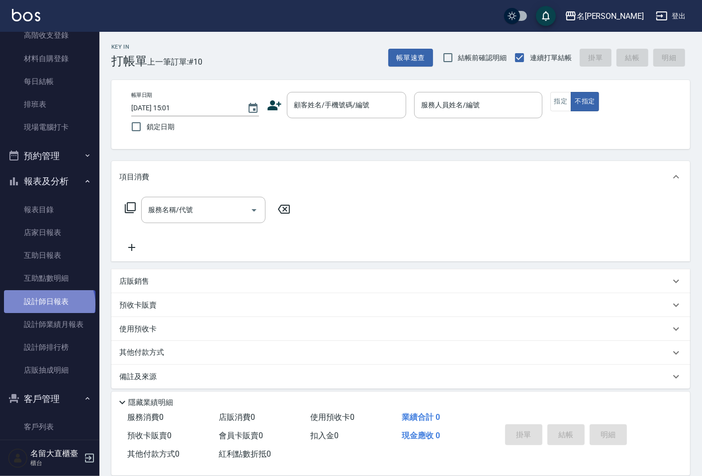
click at [48, 304] on link "設計師日報表" at bounding box center [49, 301] width 91 height 23
